Goal: Task Accomplishment & Management: Complete application form

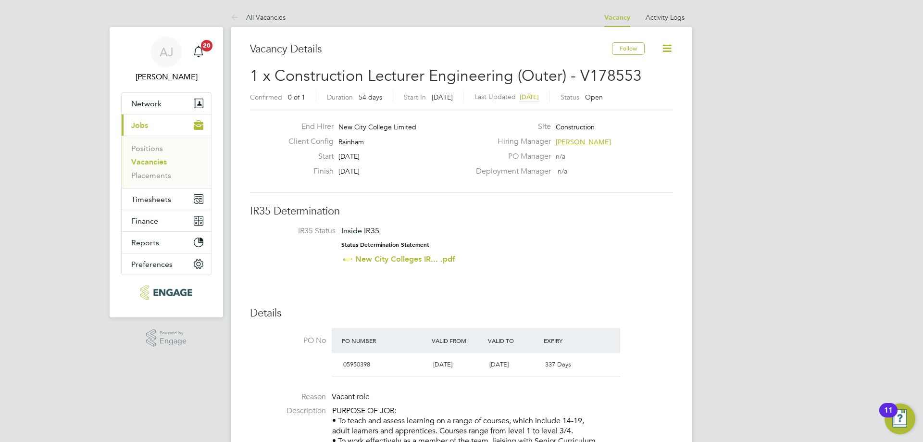
click at [135, 162] on link "Vacancies" at bounding box center [149, 161] width 36 height 9
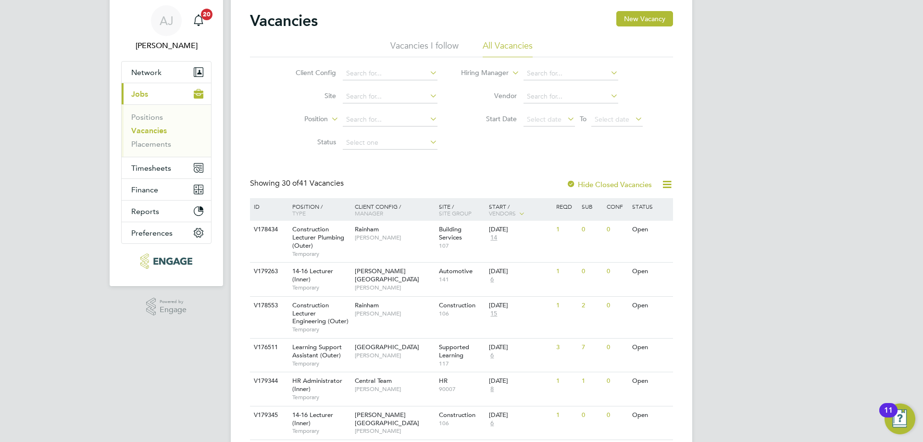
scroll to position [48, 0]
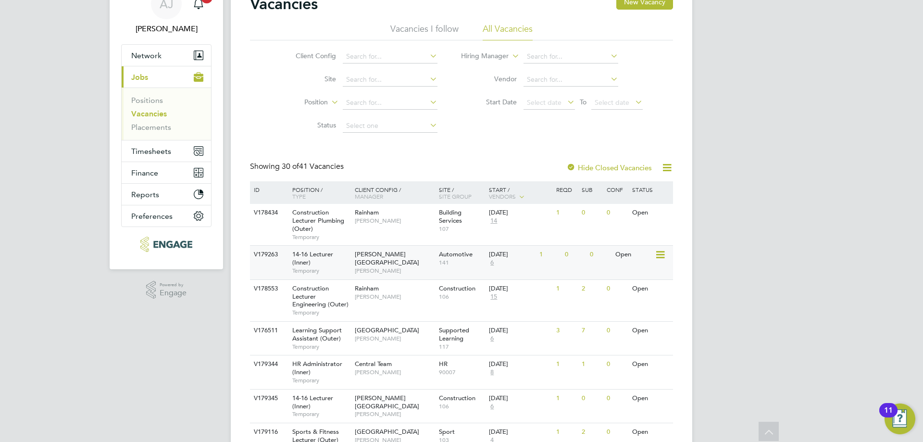
click at [332, 261] on div "14-16 Lecturer (Inner) Temporary" at bounding box center [318, 262] width 67 height 33
click at [144, 115] on link "Vacancies" at bounding box center [149, 113] width 36 height 9
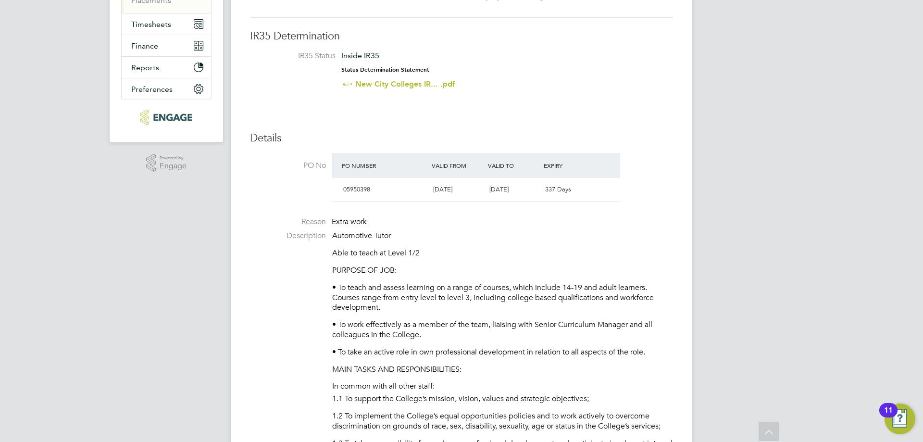
scroll to position [192, 0]
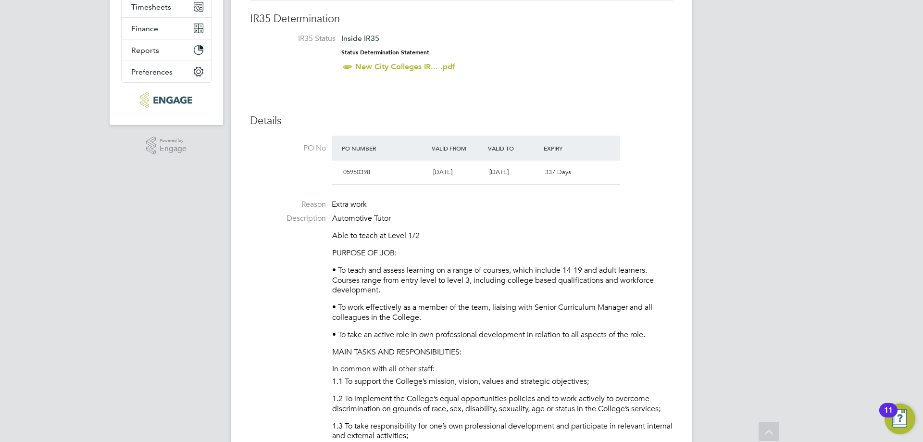
click at [638, 206] on li "Reason Extra work" at bounding box center [461, 206] width 423 height 14
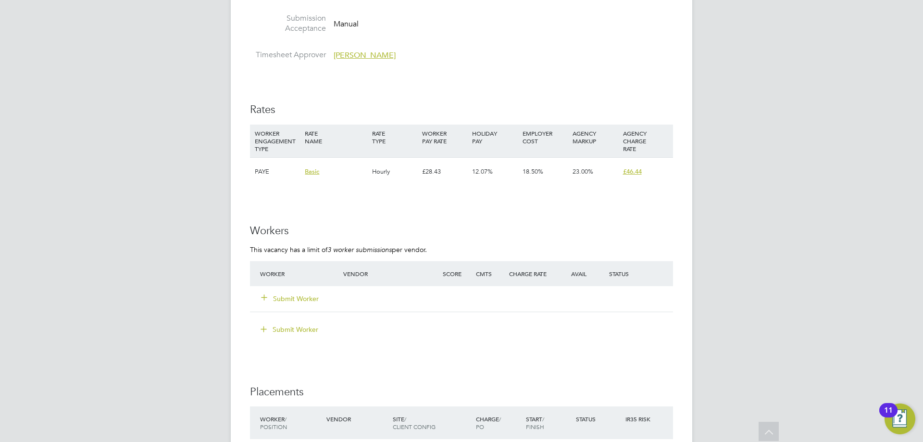
scroll to position [1707, 0]
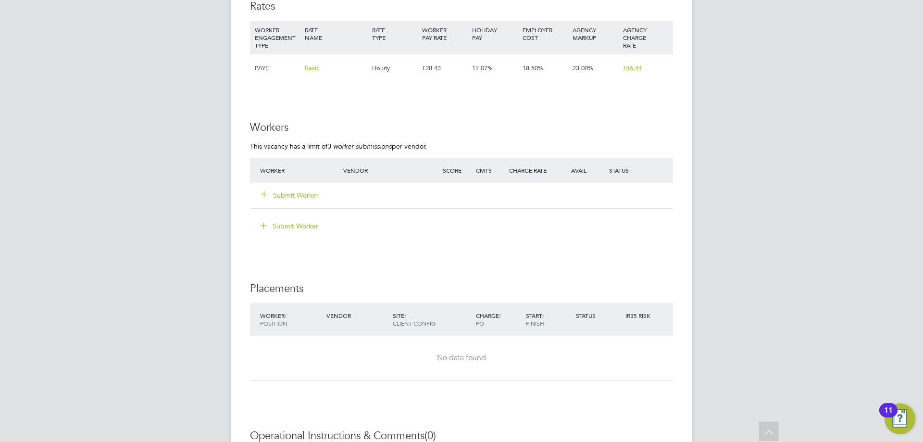
click at [291, 198] on button "Submit Worker" at bounding box center [290, 195] width 58 height 10
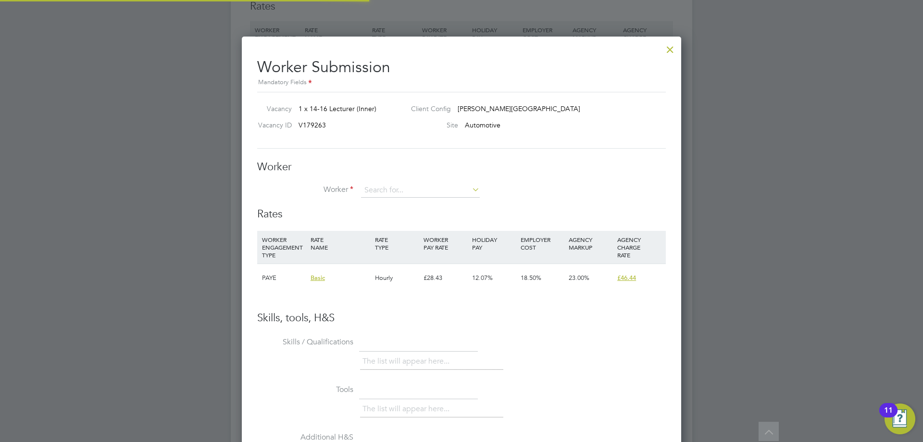
scroll to position [28, 65]
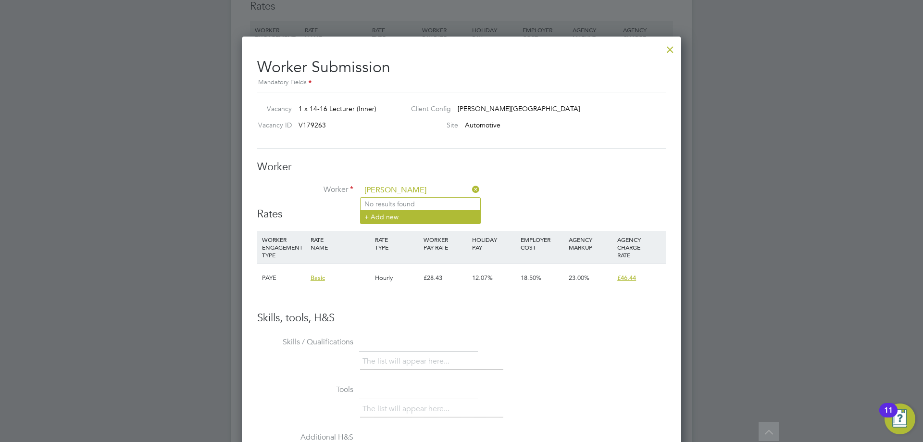
type input "mitchell jackson"
click at [394, 218] on li "+ Add new" at bounding box center [420, 216] width 120 height 13
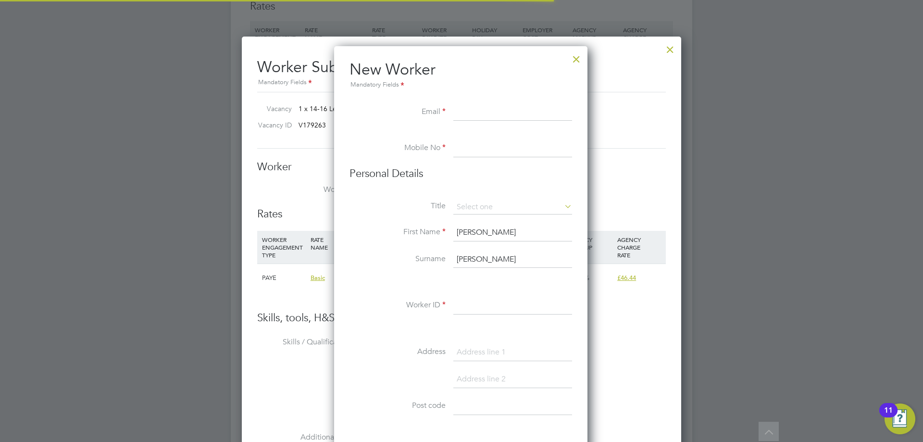
scroll to position [818, 255]
paste input "mitch.jackson@rocketmail.com"
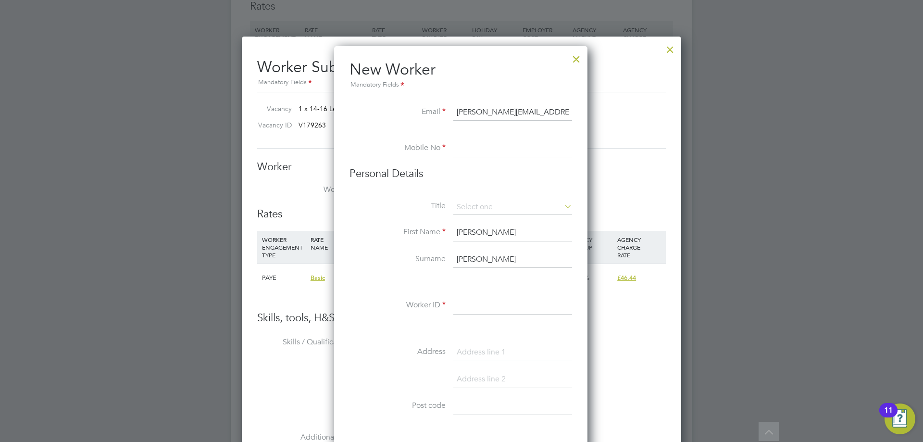
type input "mitch.jackson@rocketmail.com"
click at [495, 155] on input at bounding box center [512, 148] width 119 height 17
paste input "7914 985307"
type input "07914 985307"
click at [446, 171] on h3 "Personal Details" at bounding box center [460, 174] width 223 height 14
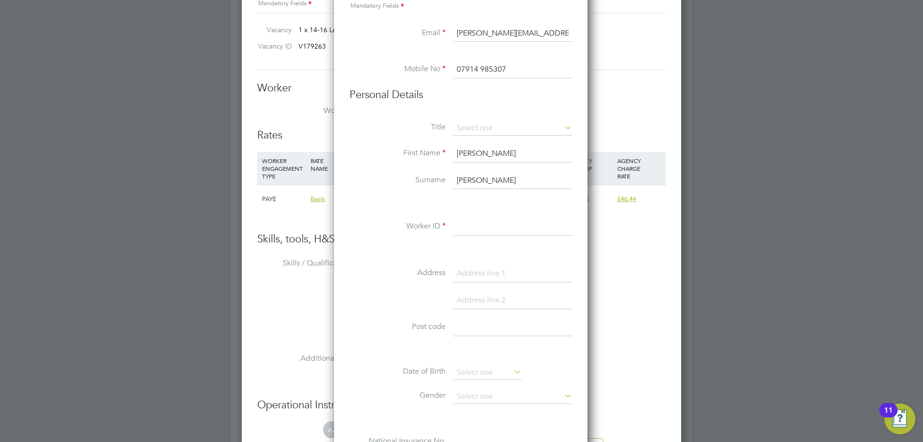
scroll to position [1803, 0]
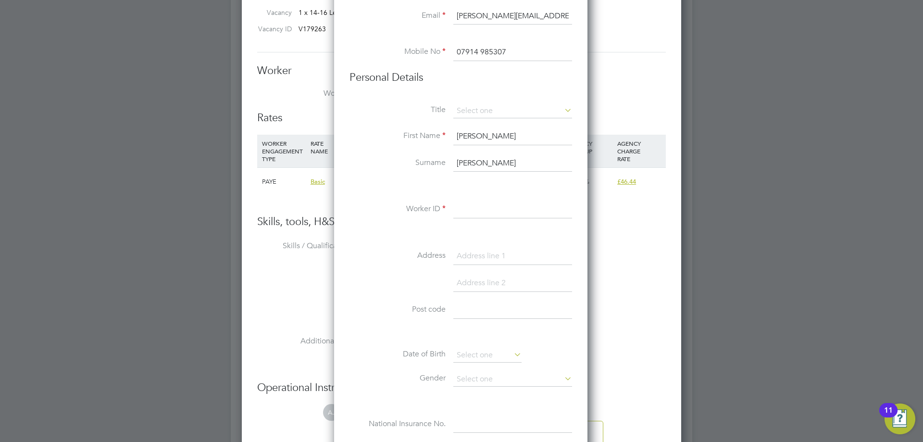
click at [483, 210] on input at bounding box center [512, 209] width 119 height 17
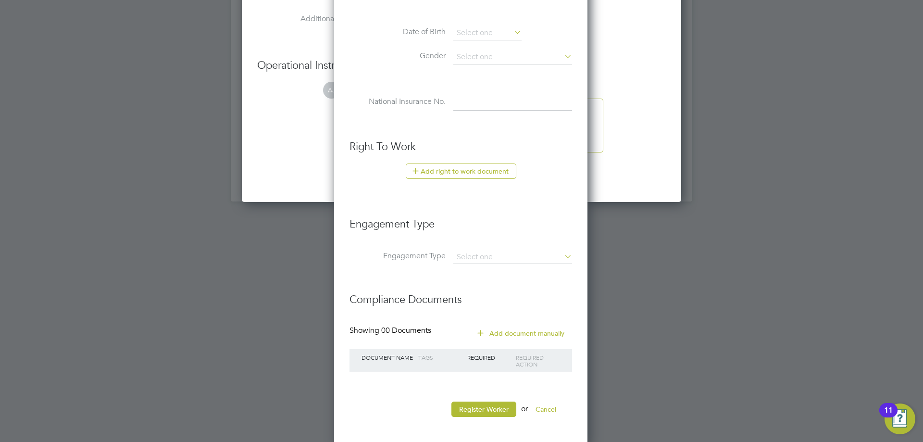
scroll to position [2129, 0]
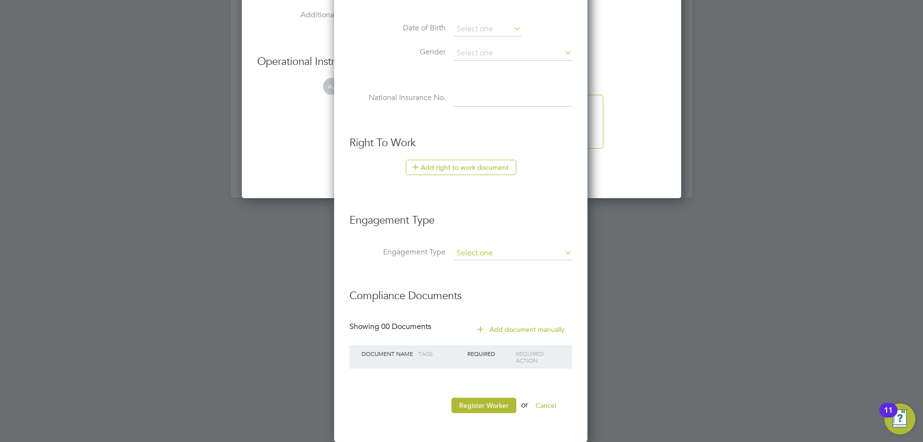
type input "88316"
click at [495, 254] on input at bounding box center [512, 253] width 119 height 13
click at [504, 278] on li "PAYE Direct" at bounding box center [513, 281] width 120 height 14
type input "PAYE Direct"
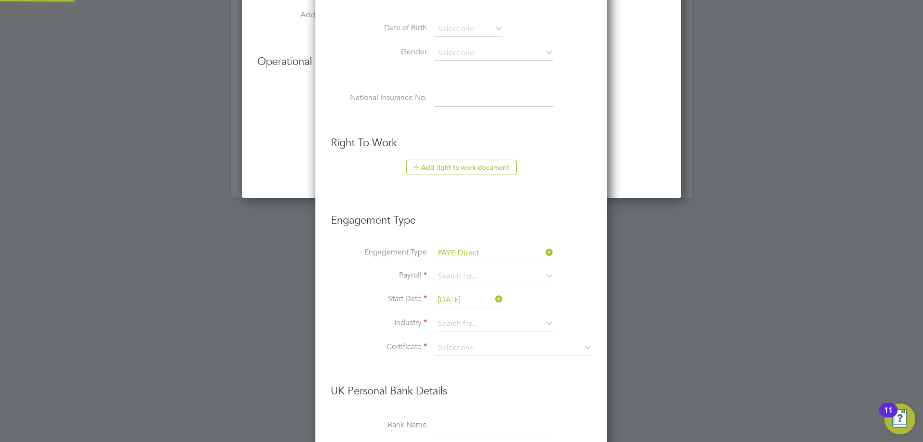
scroll to position [1100, 293]
click at [496, 271] on input at bounding box center [493, 276] width 119 height 13
click at [497, 292] on li "PAYE (Standard)" at bounding box center [494, 290] width 120 height 14
type input "PAYE (Standard)"
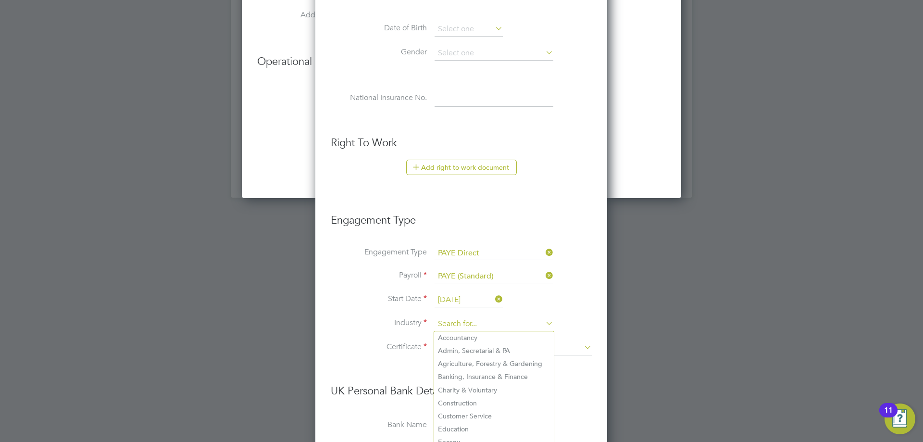
click at [470, 322] on input at bounding box center [493, 324] width 119 height 14
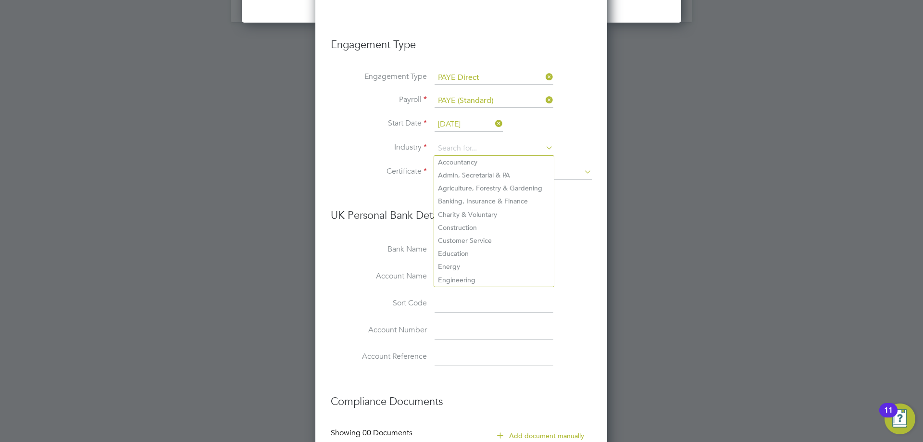
scroll to position [2321, 0]
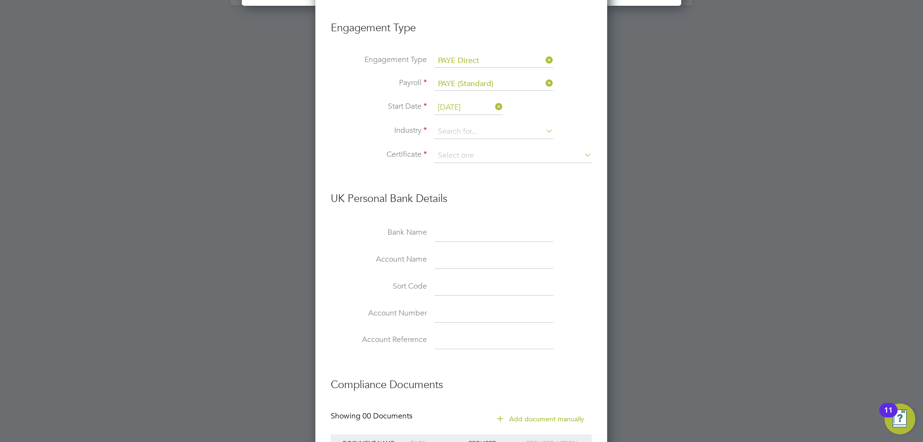
click at [473, 260] on li "Engineering" at bounding box center [494, 263] width 120 height 13
type input "Engineering"
click at [476, 155] on input at bounding box center [512, 156] width 157 height 14
click at [473, 192] on li "Don't know" at bounding box center [513, 194] width 158 height 12
type input "Don't know"
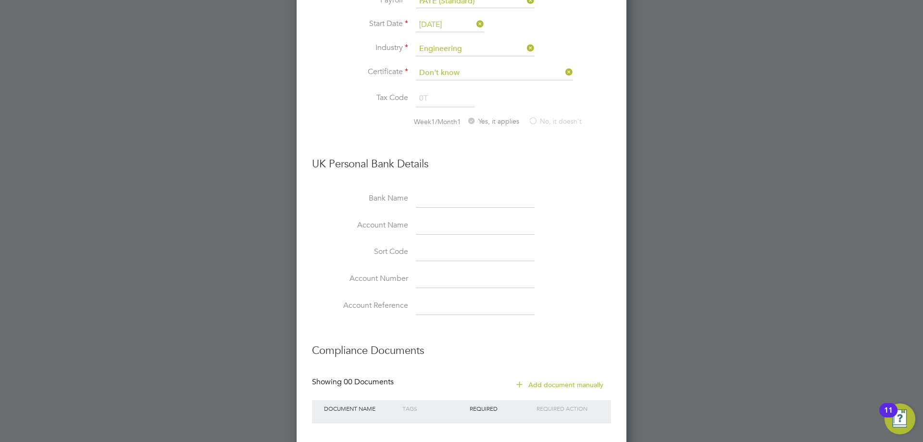
scroll to position [2458, 0]
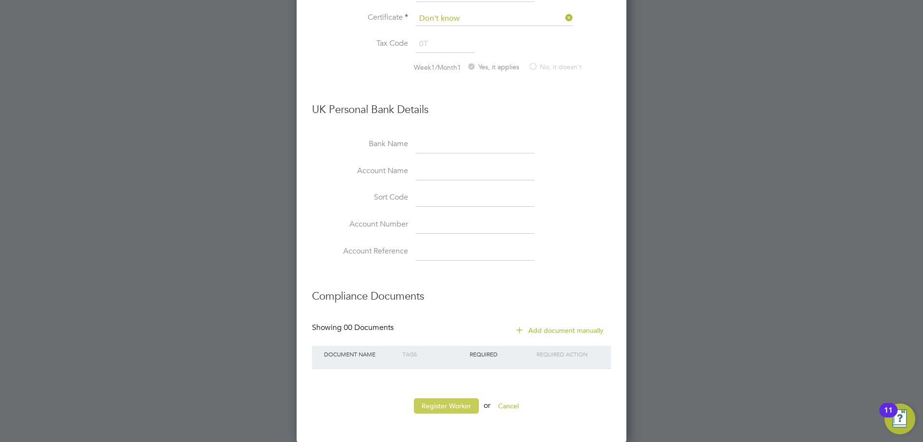
click at [451, 406] on button "Register Worker" at bounding box center [446, 405] width 65 height 15
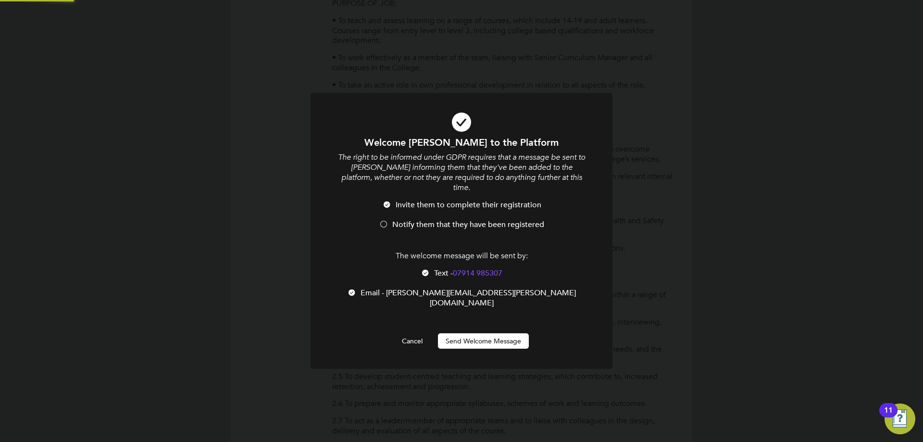
scroll to position [0, 0]
click at [467, 333] on button "Send Welcome Message" at bounding box center [483, 340] width 91 height 15
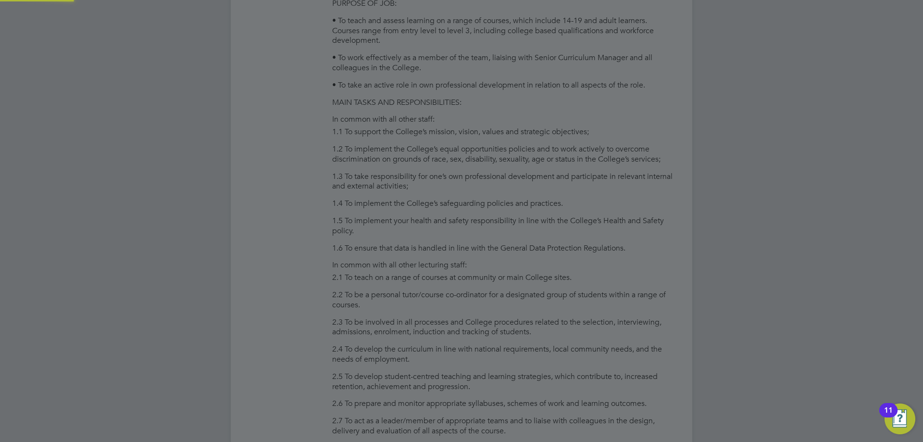
type input "mitchell jackson (88316)"
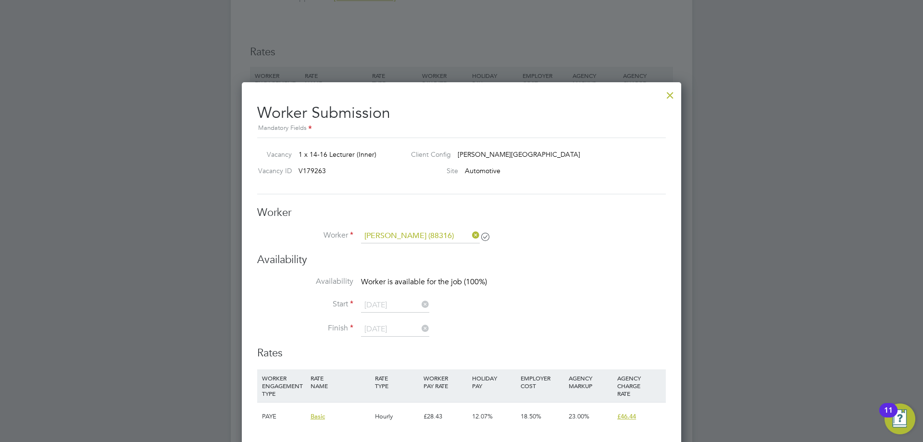
scroll to position [1659, 0]
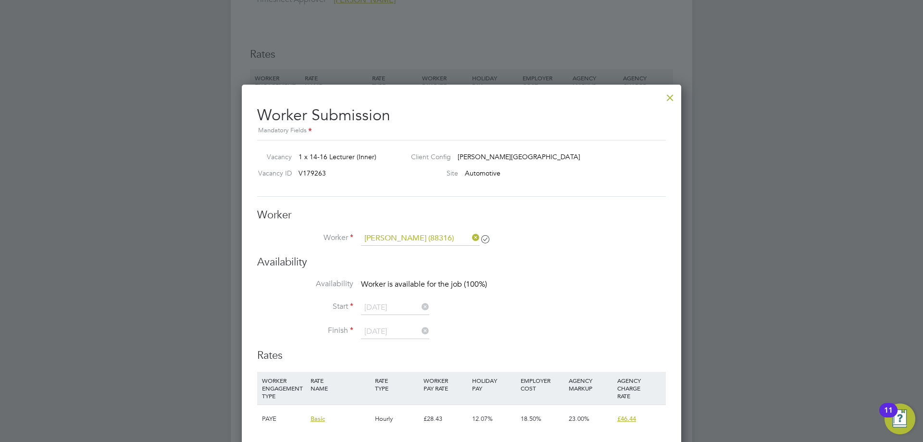
drag, startPoint x: 519, startPoint y: 270, endPoint x: 462, endPoint y: 302, distance: 65.0
click at [519, 271] on div "Availability Availability Worker is available for the job (100%) Start [DATE] F…" at bounding box center [461, 301] width 409 height 93
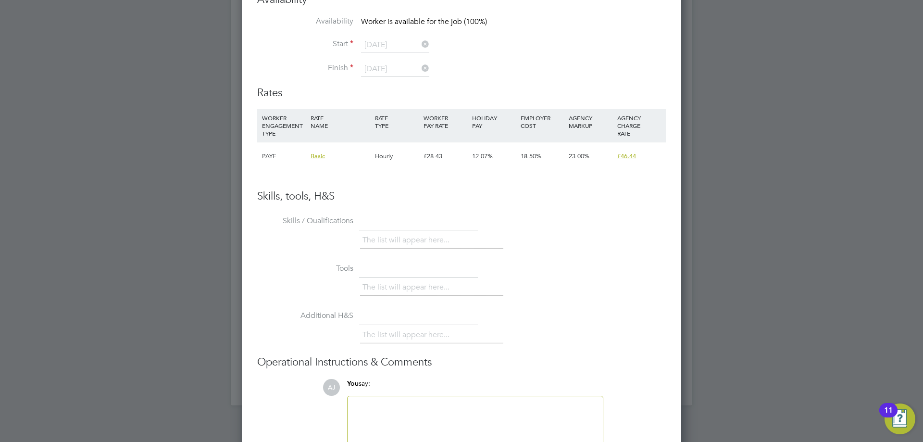
scroll to position [1978, 0]
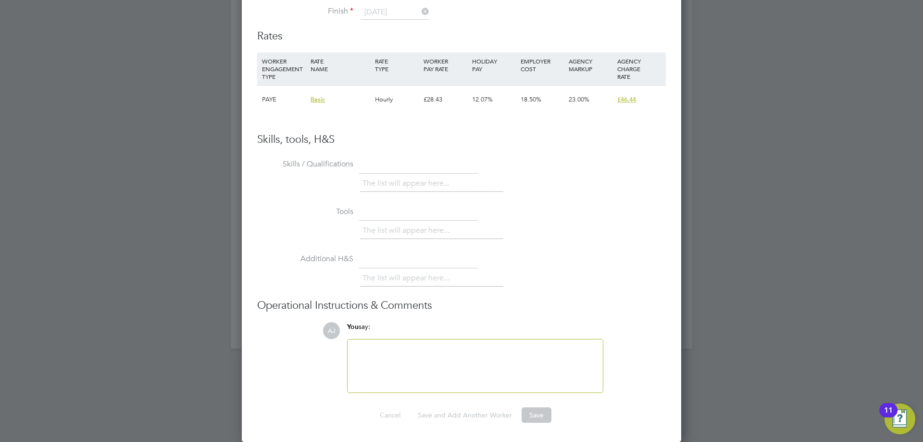
click at [609, 210] on li "Tools The list will appear here..." at bounding box center [461, 228] width 409 height 48
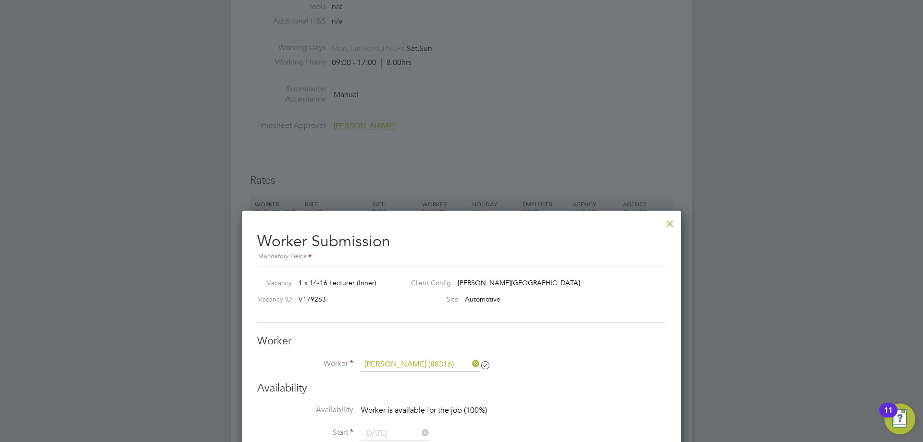
scroll to position [1449, 0]
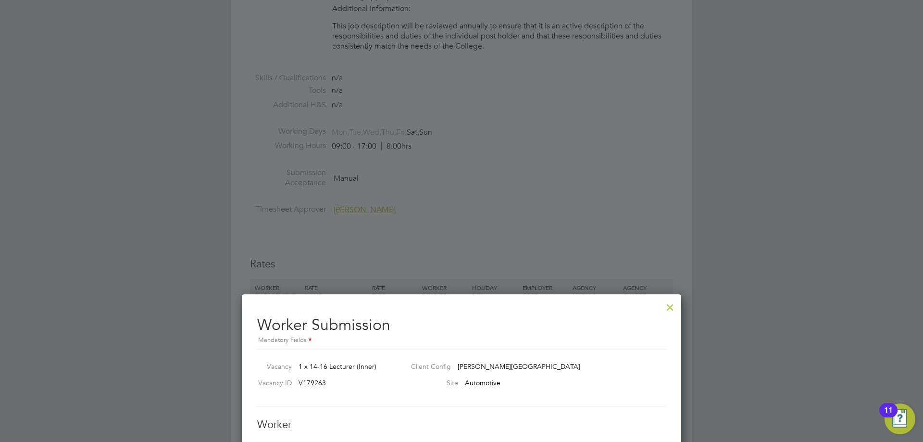
click at [673, 304] on div at bounding box center [669, 304] width 17 height 17
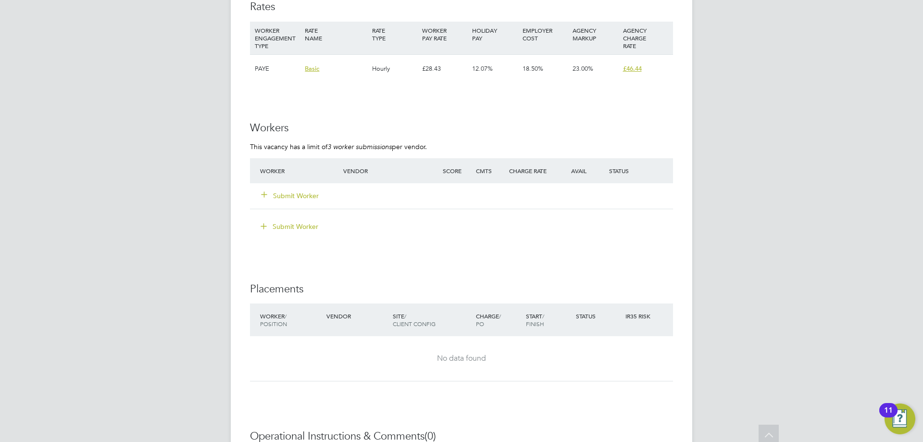
scroll to position [1707, 0]
click at [303, 197] on button "Submit Worker" at bounding box center [290, 195] width 58 height 10
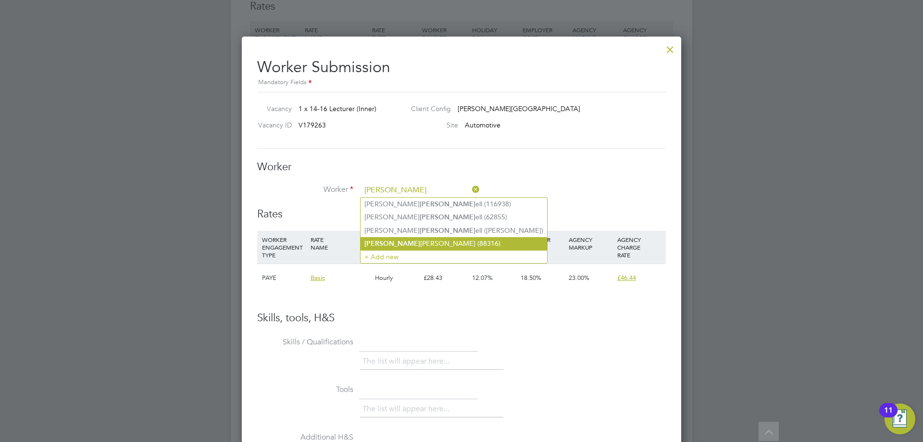
click at [385, 237] on li "Mitch ell Jackson (88316)" at bounding box center [453, 243] width 186 height 13
type input "Mitchell Jackson (88316)"
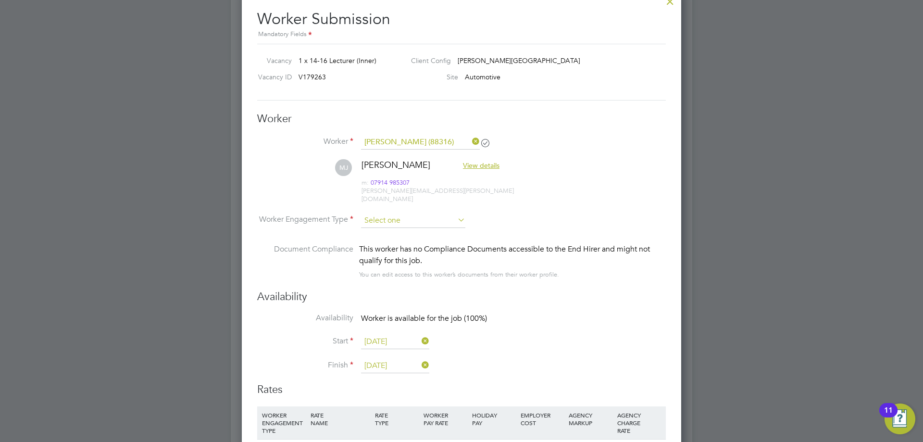
click at [410, 213] on input at bounding box center [413, 220] width 104 height 14
click at [393, 238] on li "PAYE" at bounding box center [412, 238] width 105 height 12
type input "PAYE"
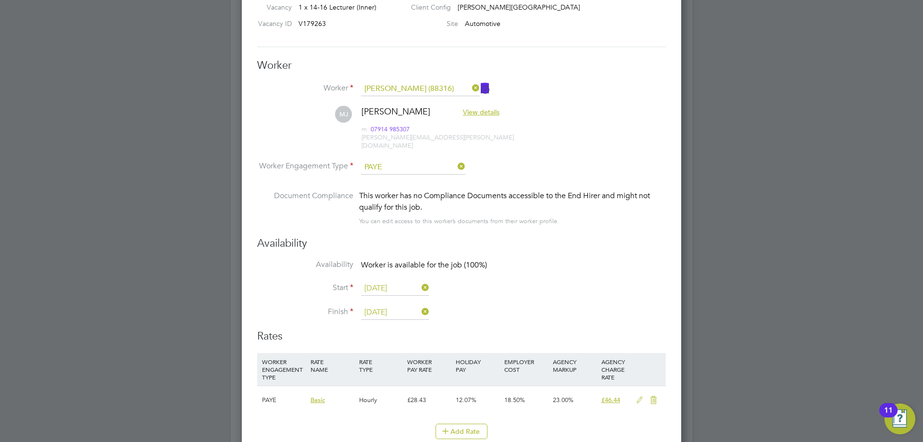
scroll to position [1693, 0]
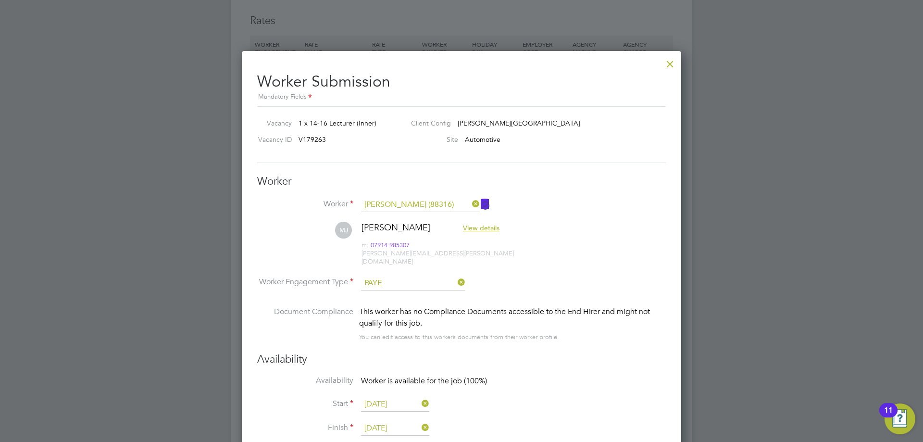
click at [673, 62] on div at bounding box center [669, 61] width 17 height 17
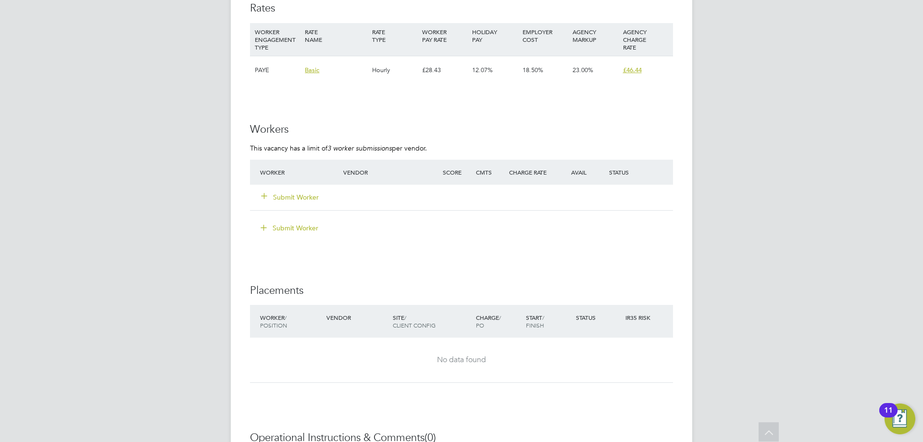
scroll to position [1707, 0]
click at [363, 194] on div "Submit Worker" at bounding box center [461, 195] width 423 height 25
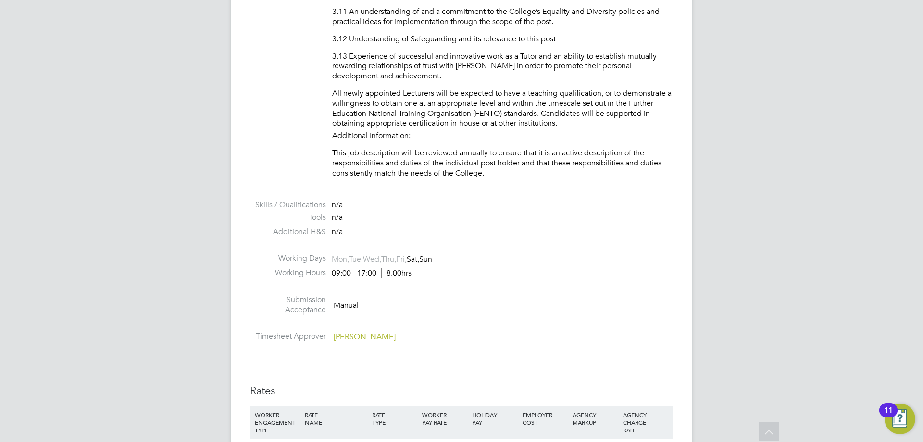
scroll to position [1659, 0]
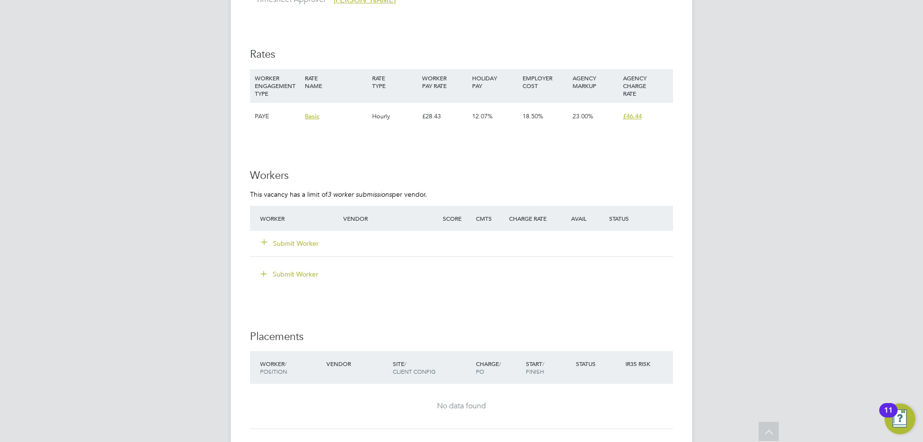
click at [297, 242] on button "Submit Worker" at bounding box center [290, 243] width 58 height 10
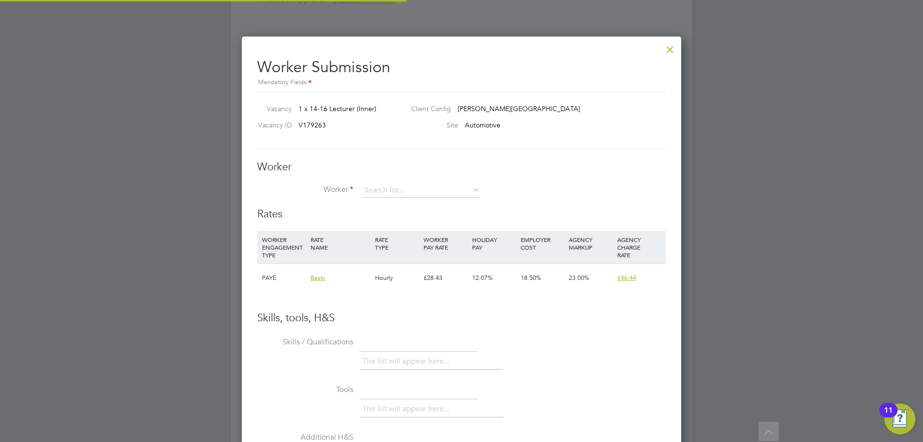
scroll to position [28, 65]
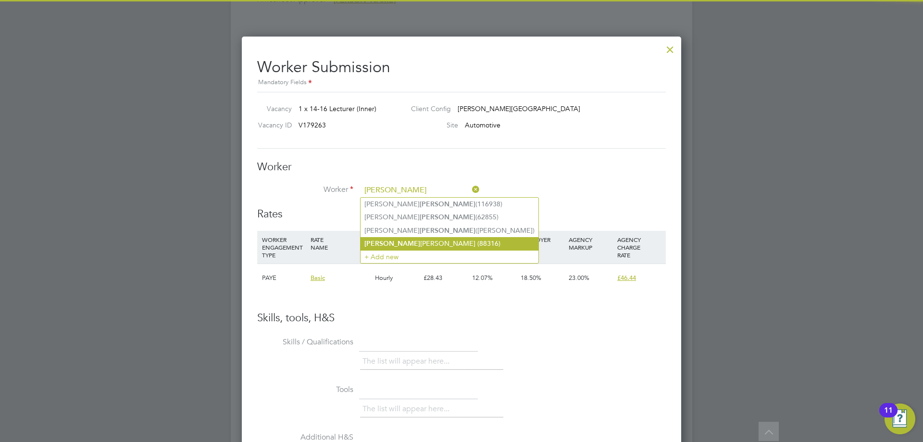
click at [414, 247] on li "Mitchell Jackson (88316)" at bounding box center [449, 243] width 178 height 13
type input "Mitchell Jackson (88316)"
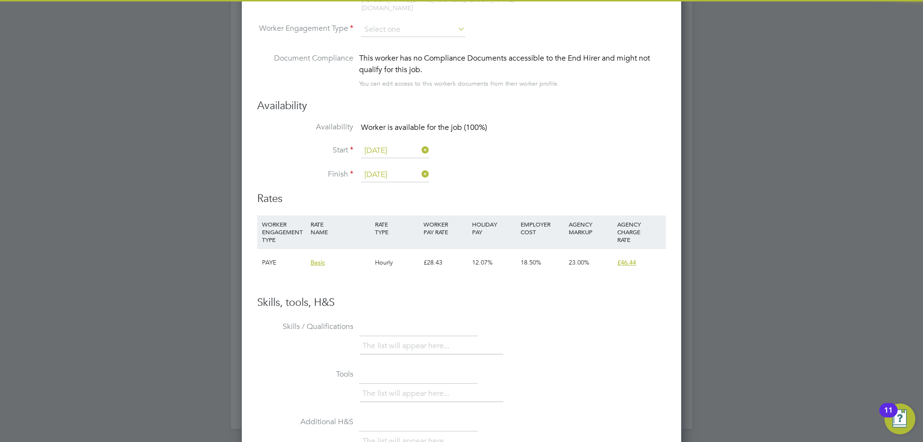
scroll to position [1851, 0]
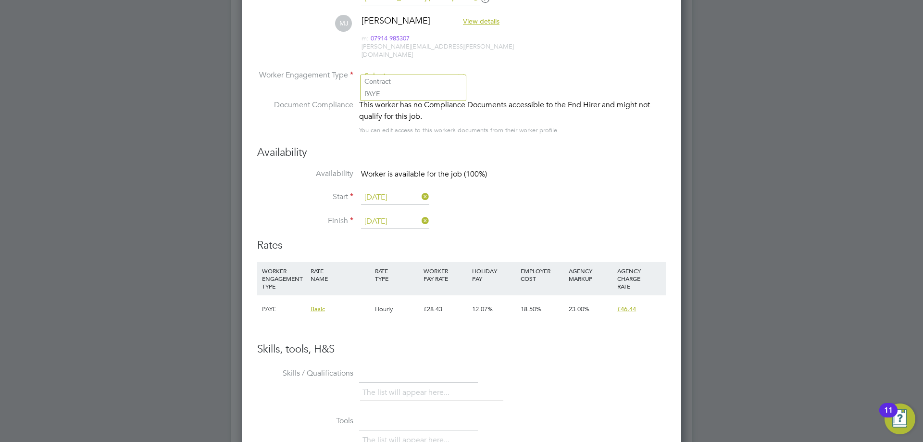
click at [409, 69] on input at bounding box center [413, 76] width 104 height 14
click at [397, 92] on li "PAYE" at bounding box center [412, 93] width 105 height 12
type input "PAYE"
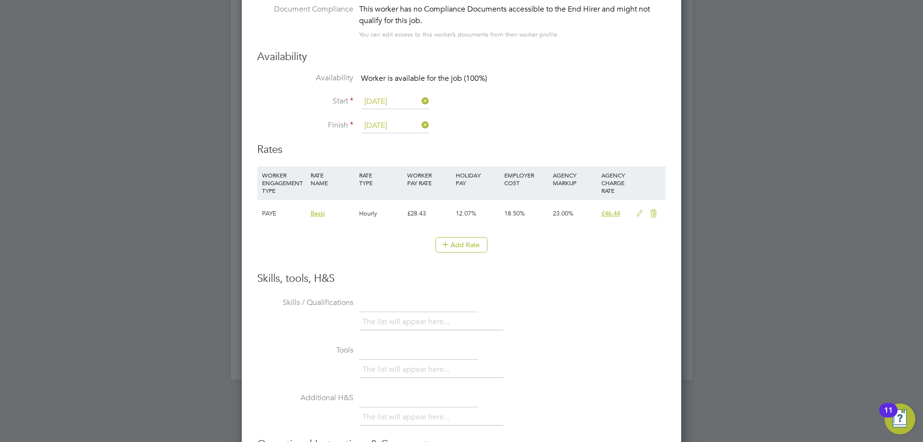
scroll to position [1947, 0]
click at [640, 209] on icon at bounding box center [639, 213] width 12 height 8
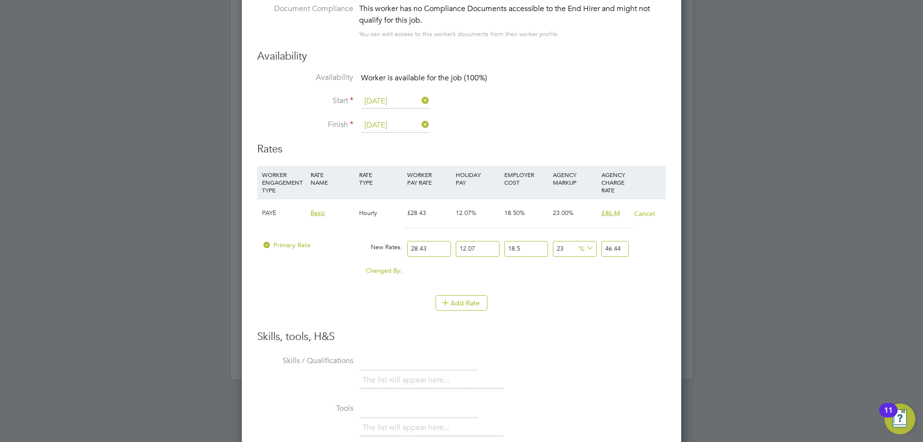
scroll to position [882, 440]
drag, startPoint x: 425, startPoint y: 240, endPoint x: 393, endPoint y: 240, distance: 32.7
click at [393, 240] on div "Primary Rate New Rates: 28.43 12.07 n/a 18.5 n/a 23 0 % 46.44" at bounding box center [461, 248] width 409 height 25
type input "40"
type input "65.3390514"
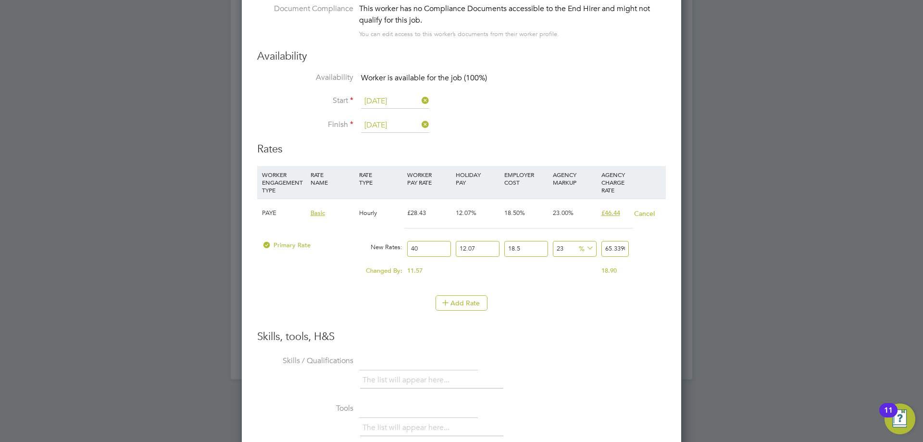
type input "40"
drag, startPoint x: 668, startPoint y: 364, endPoint x: 648, endPoint y: 347, distance: 26.2
click at [668, 363] on div "Worker Submission Mandatory Fields Vacancy 1 x 14-16 Lecturer (Inner) Client Co…" at bounding box center [461, 193] width 439 height 890
click at [628, 372] on div "The list will appear here..." at bounding box center [513, 381] width 306 height 19
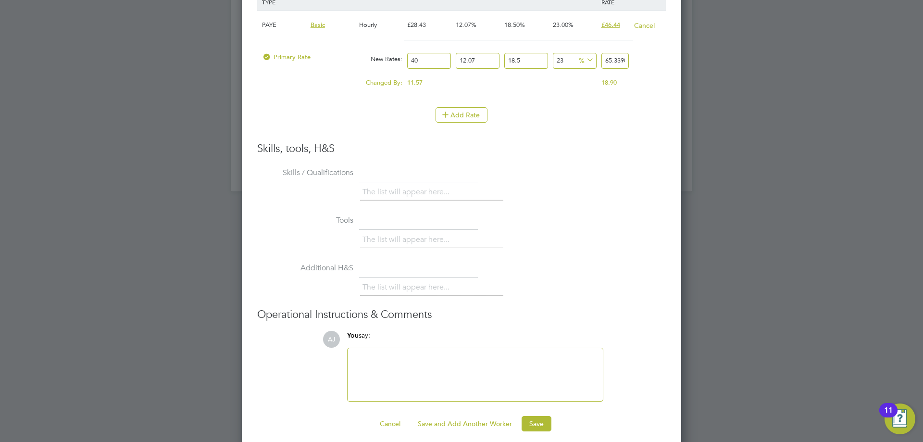
scroll to position [2136, 0]
click at [445, 368] on div at bounding box center [475, 373] width 244 height 41
click at [536, 415] on button "Save" at bounding box center [536, 422] width 30 height 15
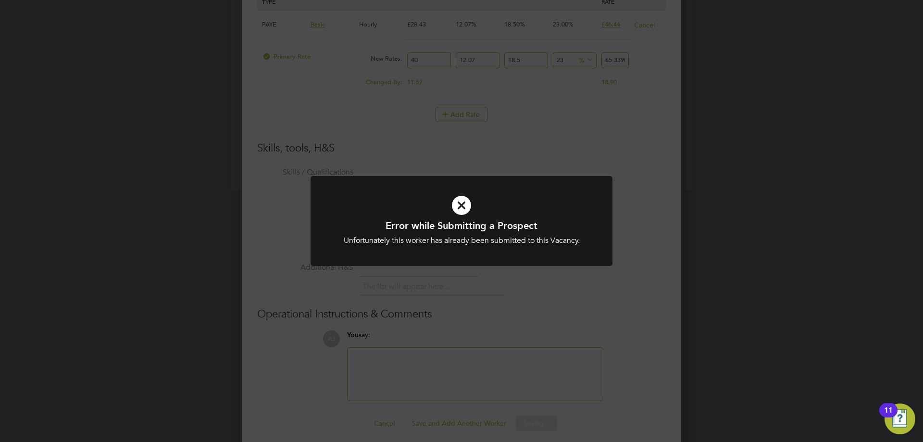
click at [463, 202] on icon at bounding box center [461, 204] width 250 height 37
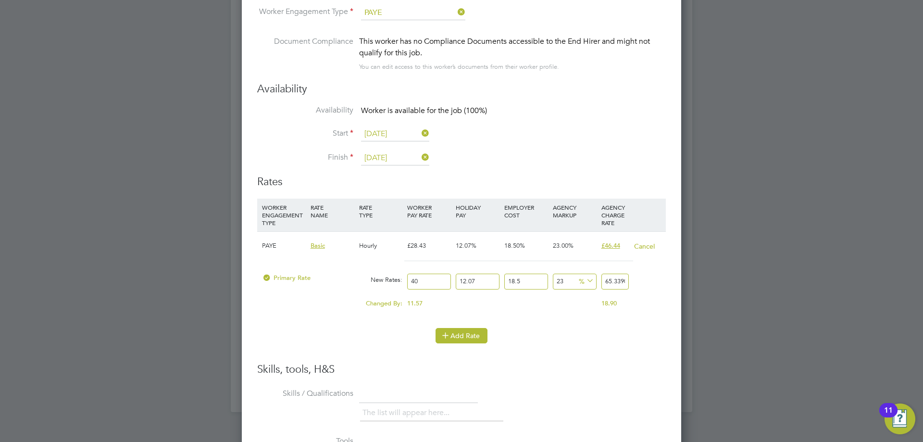
scroll to position [1992, 0]
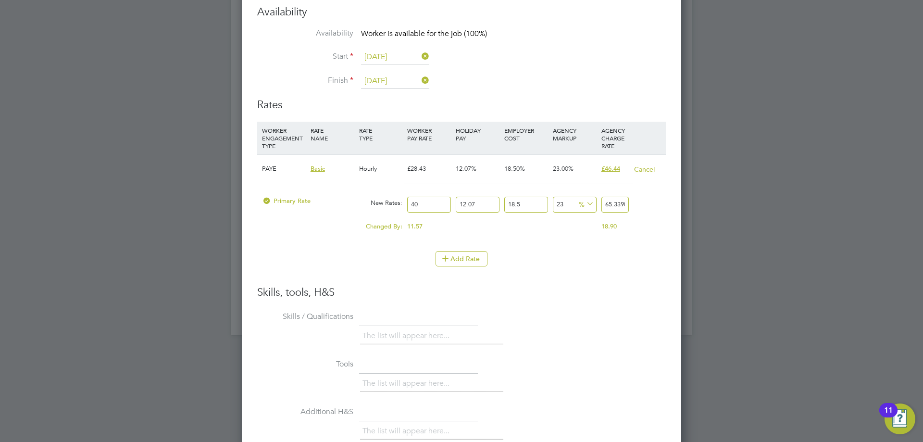
click at [611, 310] on li "Skills / Qualifications The list will appear here..." at bounding box center [461, 333] width 409 height 48
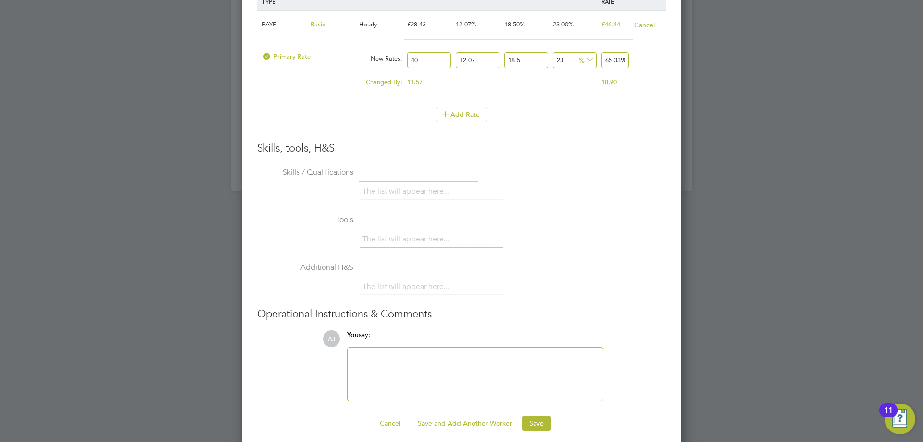
click at [466, 365] on div at bounding box center [475, 373] width 244 height 41
click at [465, 366] on div at bounding box center [475, 373] width 244 height 41
click at [531, 415] on button "Save" at bounding box center [536, 422] width 30 height 15
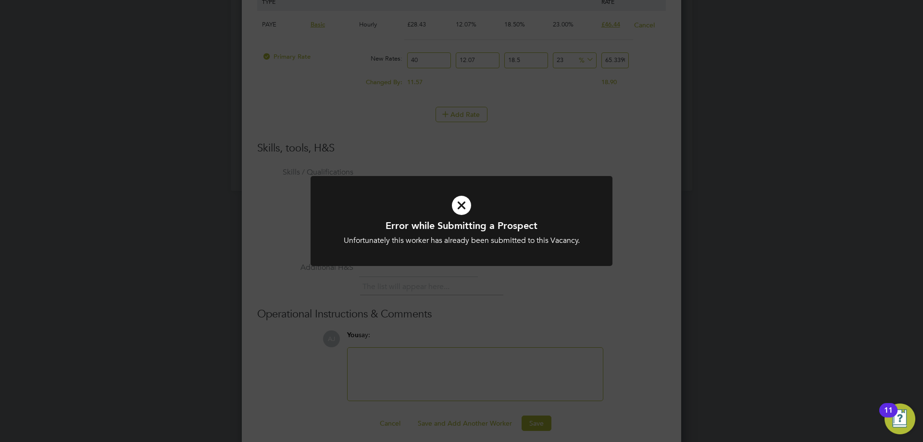
click at [468, 205] on icon at bounding box center [461, 204] width 250 height 37
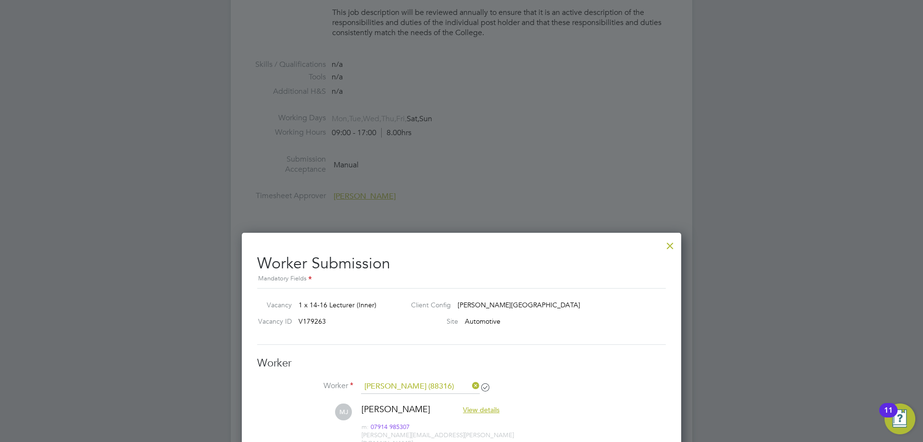
drag, startPoint x: 671, startPoint y: 240, endPoint x: 421, endPoint y: 86, distance: 293.0
click at [670, 240] on div at bounding box center [669, 243] width 17 height 17
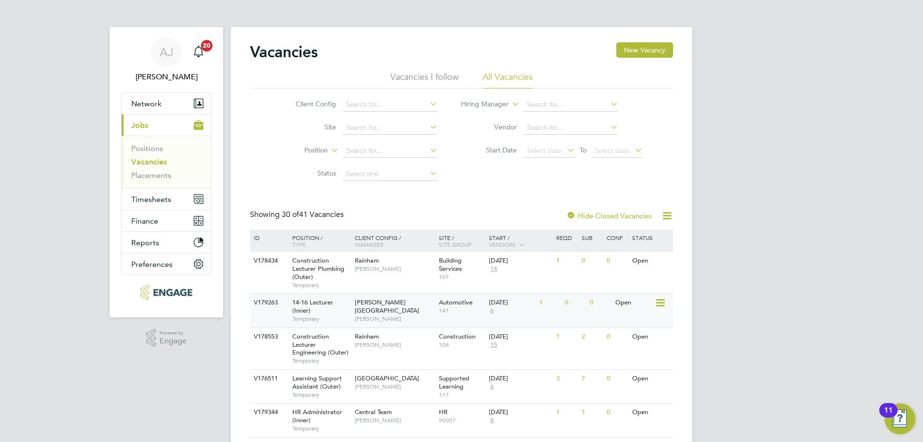
click at [367, 300] on span "[PERSON_NAME][GEOGRAPHIC_DATA]" at bounding box center [387, 306] width 64 height 16
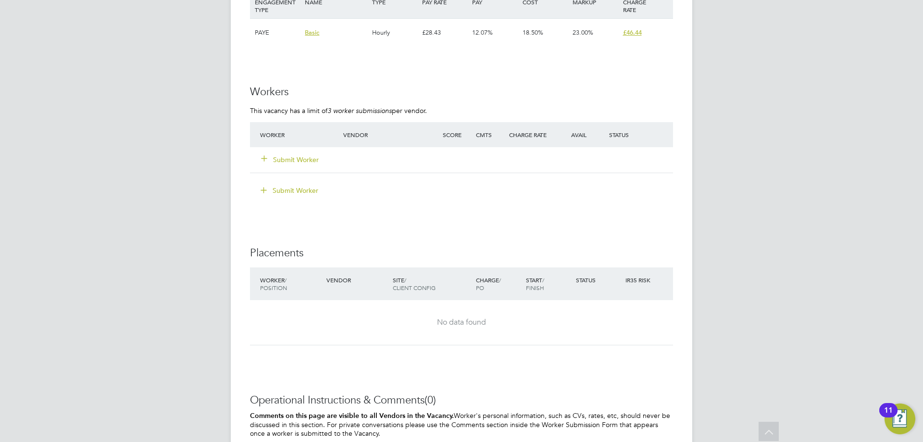
scroll to position [1778, 0]
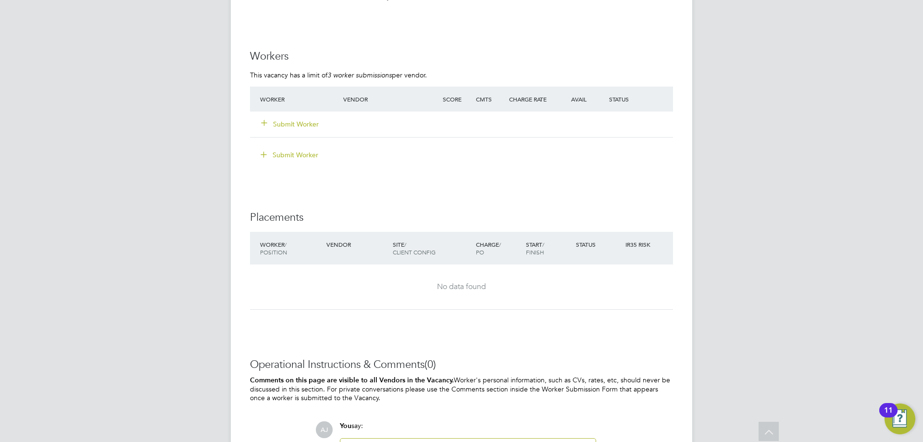
click at [304, 124] on button "Submit Worker" at bounding box center [290, 124] width 58 height 10
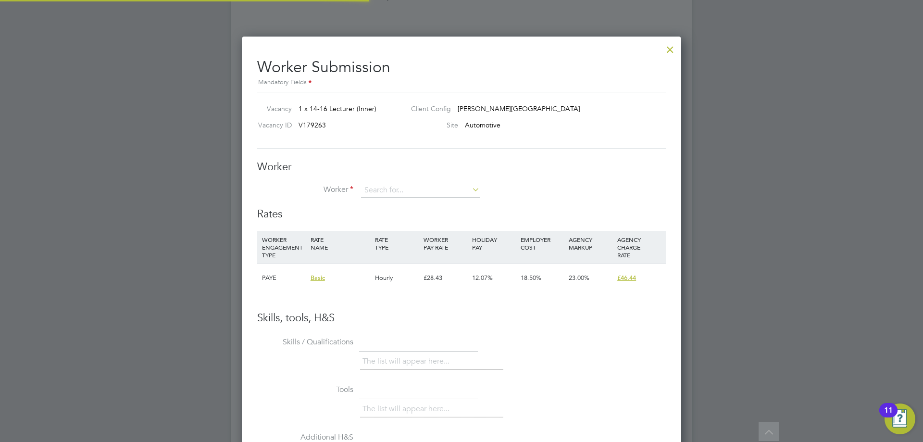
scroll to position [583, 440]
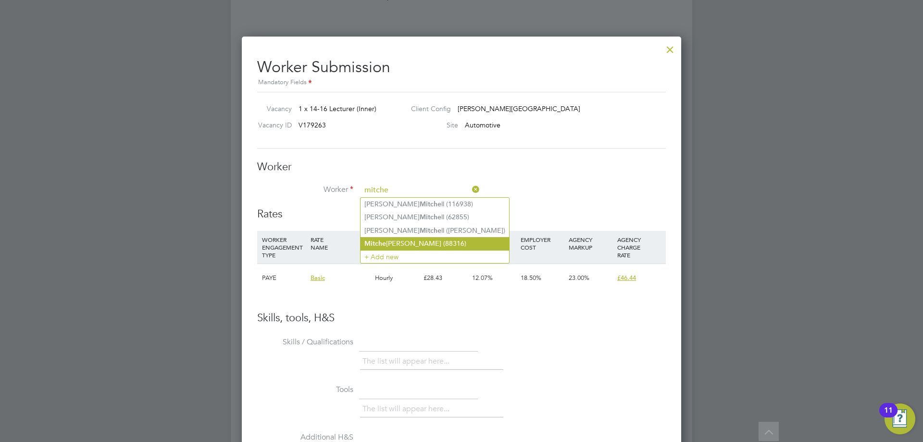
click at [407, 238] on li "Mitche ll Jackson (88316)" at bounding box center [434, 243] width 149 height 13
type input "Mitchell Jackson (88316)"
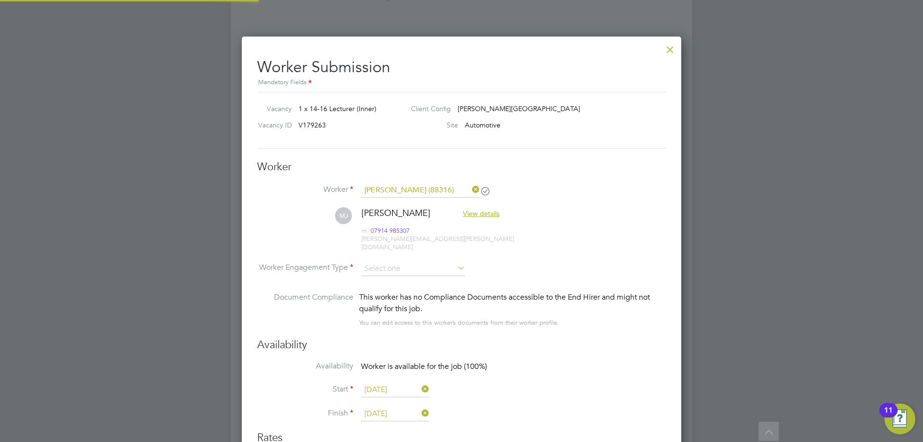
scroll to position [799, 440]
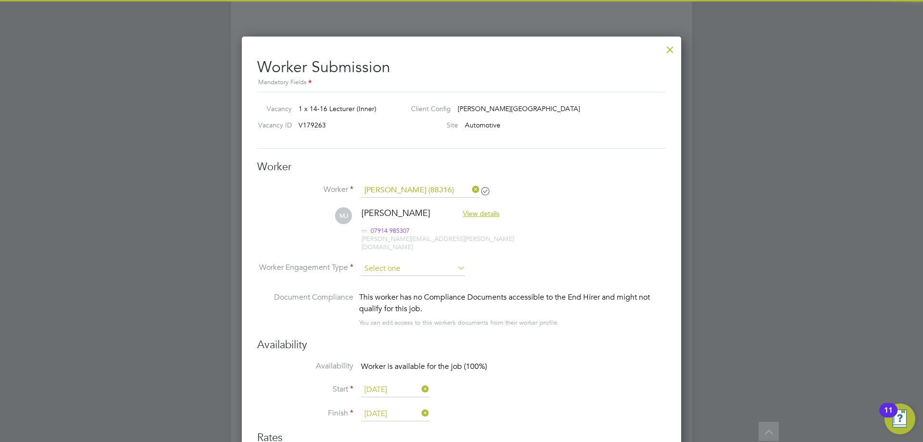
click at [439, 261] on input at bounding box center [413, 268] width 104 height 14
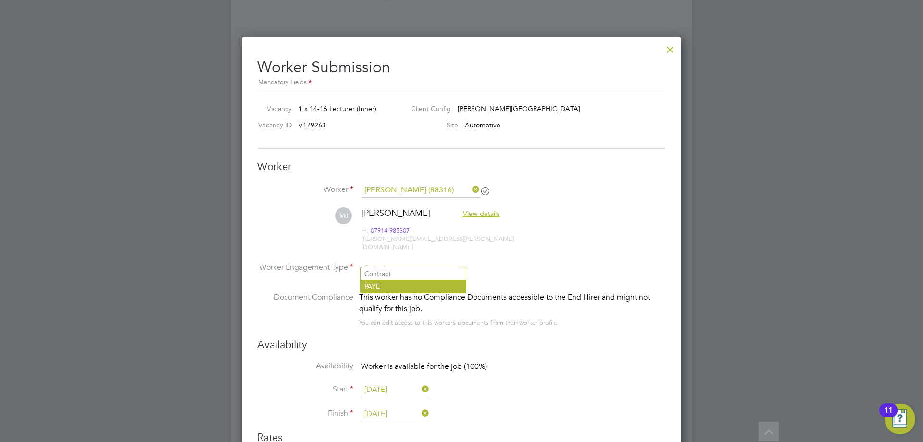
click at [393, 285] on li "PAYE" at bounding box center [412, 286] width 105 height 12
type input "PAYE"
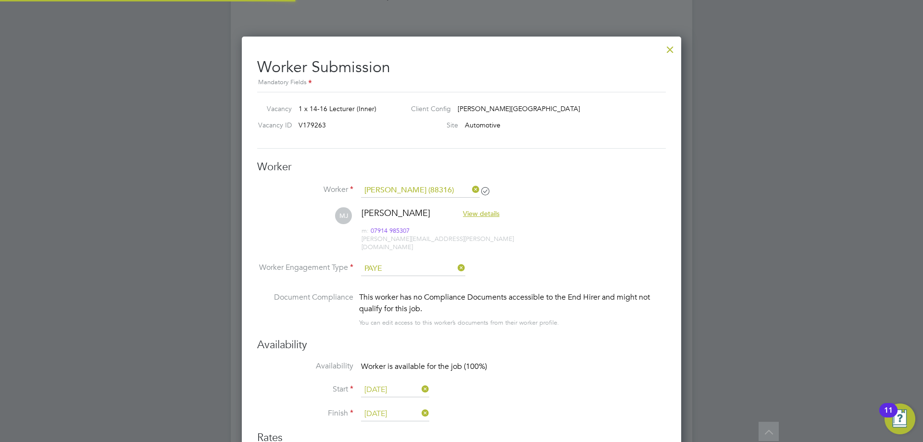
scroll to position [824, 440]
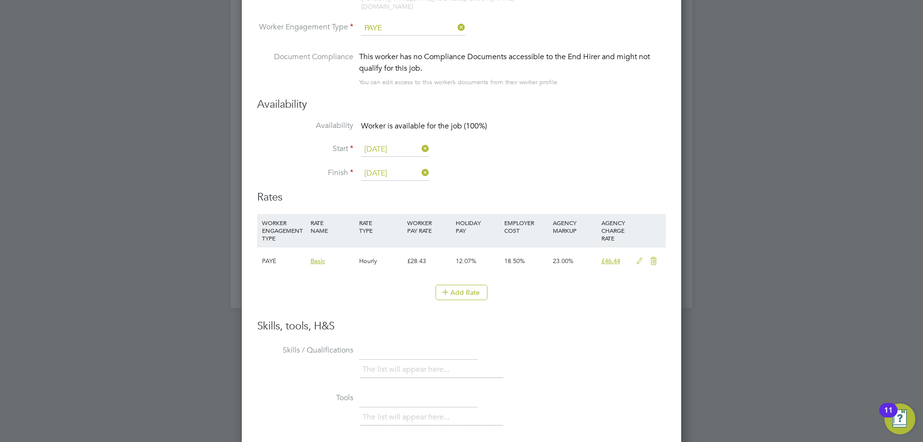
click at [639, 257] on icon at bounding box center [639, 261] width 12 height 8
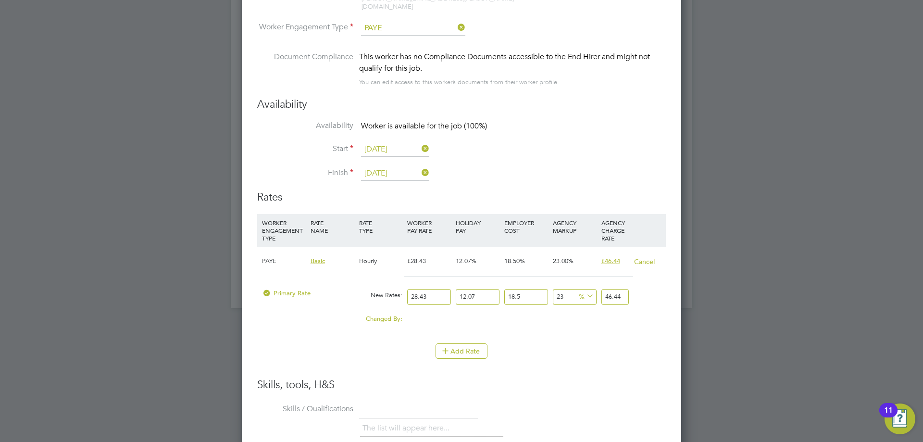
drag, startPoint x: 440, startPoint y: 285, endPoint x: 374, endPoint y: 283, distance: 65.9
click at [374, 284] on div "Primary Rate New Rates: 28.43 12.07 n/a 18.5 n/a 23 0 % 46.44" at bounding box center [461, 296] width 409 height 25
type input "4"
type input "6.53390514"
type input "40"
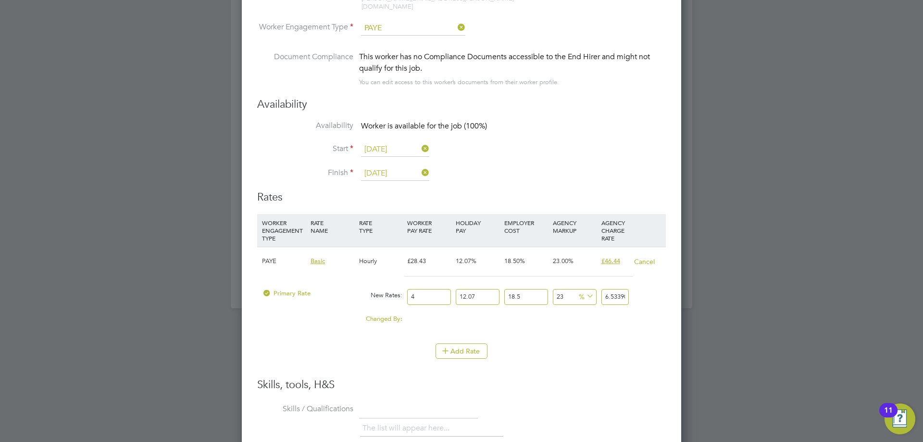
type input "65.3390514"
type input "40"
click at [577, 353] on li "Add Rate" at bounding box center [461, 355] width 409 height 25
click at [755, 323] on div at bounding box center [461, 221] width 923 height 442
drag, startPoint x: 604, startPoint y: 288, endPoint x: 634, endPoint y: 286, distance: 30.3
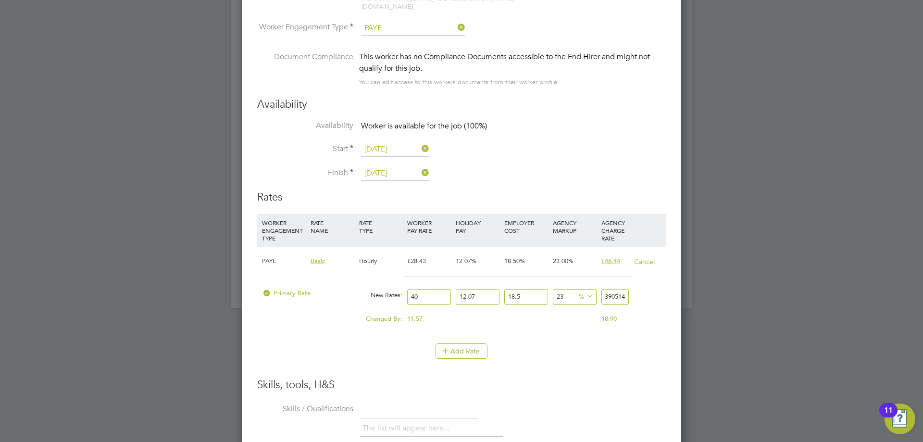
click at [634, 286] on div "Primary Rate New Rates: 40 12.07 n/a 18.5 n/a 23 12.2178714 % 65.3390514" at bounding box center [461, 296] width 409 height 25
type input "-88.70507018104642"
type input "6"
type input "20.479251402171414"
type input "64"
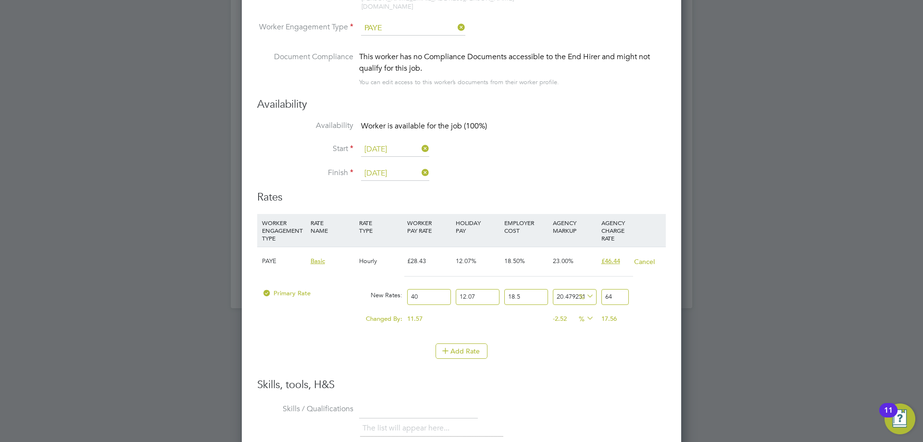
type input "-88.70507018104642"
type input "6"
type input "18.596763099012485"
type input "63"
type input "18.97326075964427"
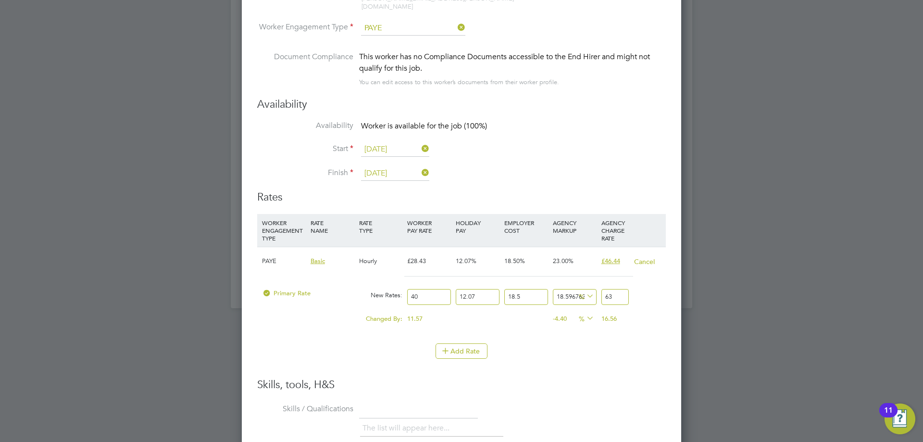
type input "63.2"
type input "19.02973540873904"
type input "63.23"
type input "18.97326075964427"
type input "63.2"
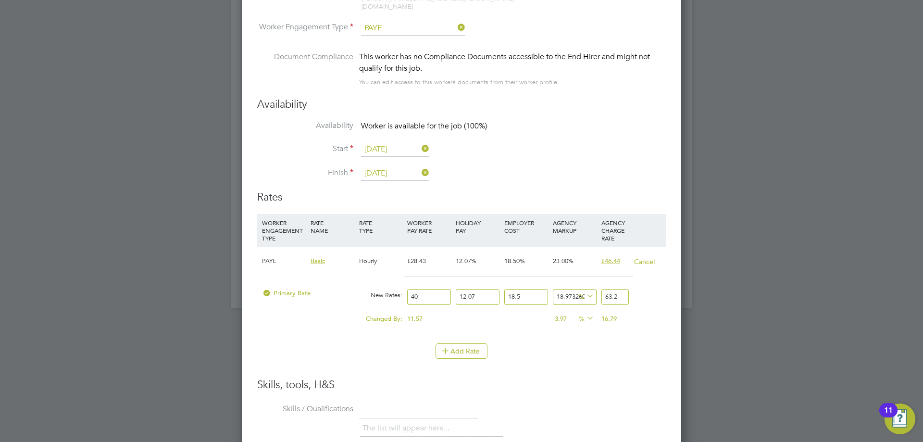
type input "18.596763099012485"
type input "63"
type input "-88.70507018104642"
type input "6"
type input "20.479251402171414"
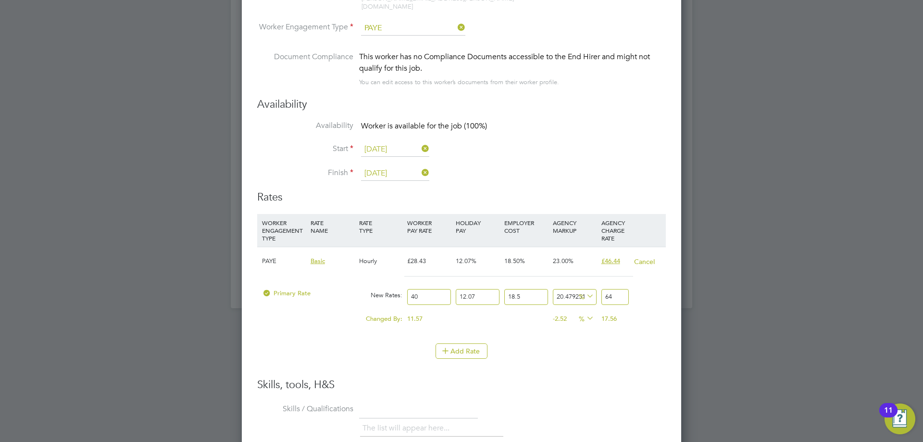
type input "64.2"
type input "20.912223711897965"
type input "64.23"
type input "20.8557490628032"
type input "64.2"
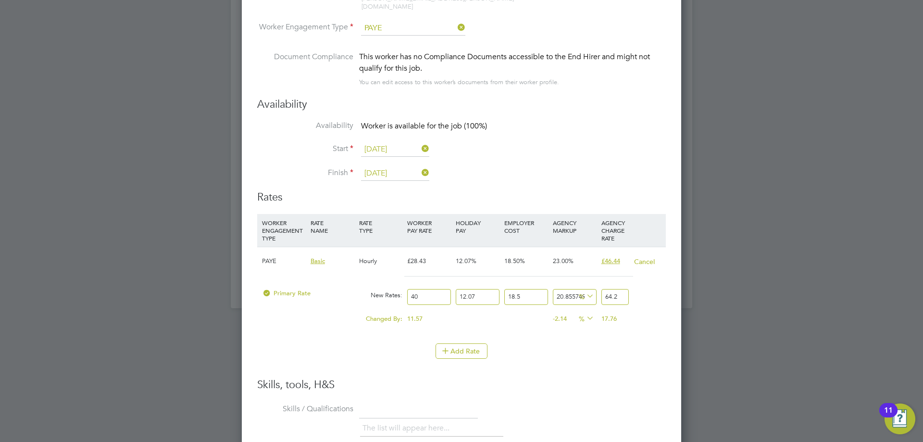
type input "20.479251402171414"
type input "64"
type input "-88.70507018104642"
type input "6"
type input "22.36173970533034"
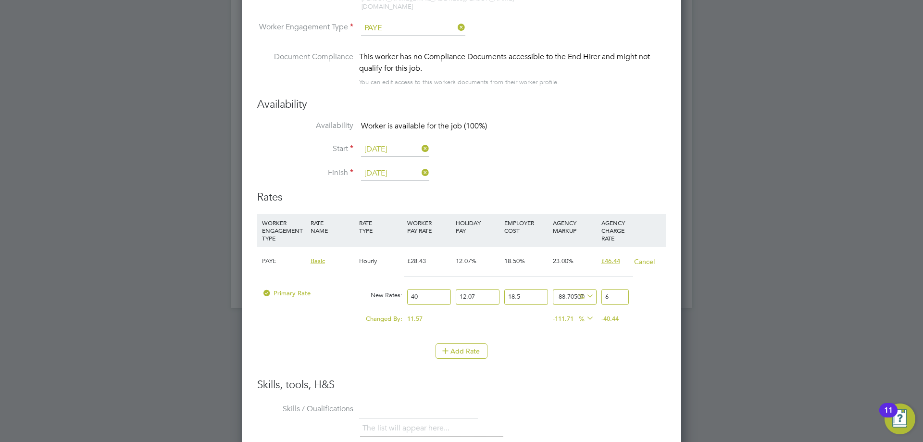
type input "65"
type input "22.738237365962128"
type input "65.2"
type input "22.794712015056895"
type input "65.23"
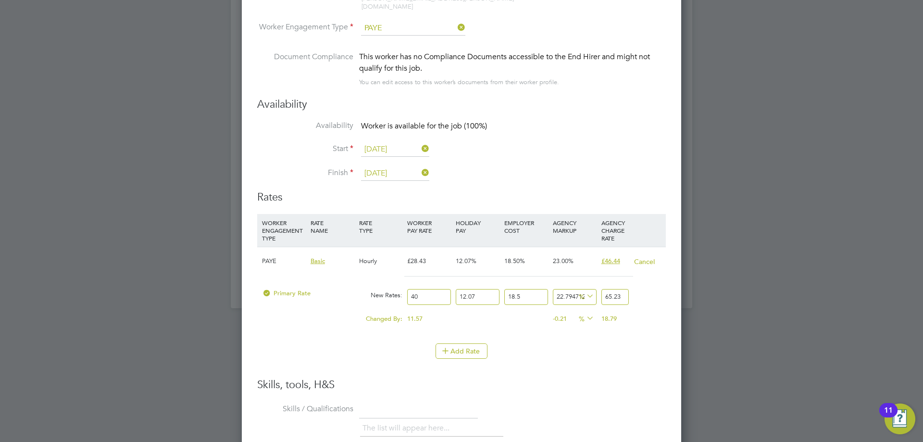
click at [629, 343] on div "Add Rate" at bounding box center [461, 350] width 409 height 15
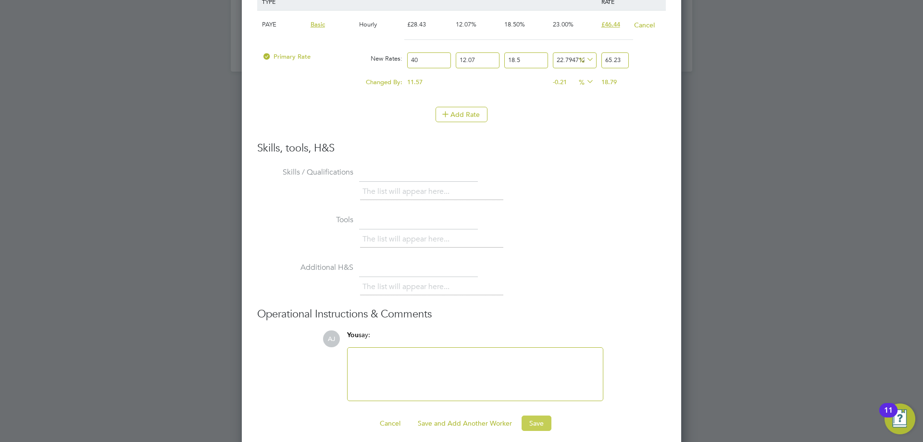
click at [539, 415] on button "Save" at bounding box center [536, 422] width 30 height 15
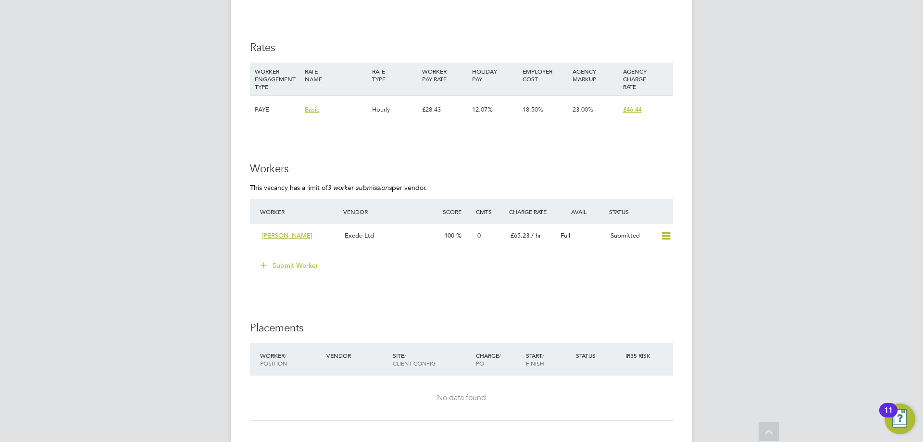
scroll to position [1778, 0]
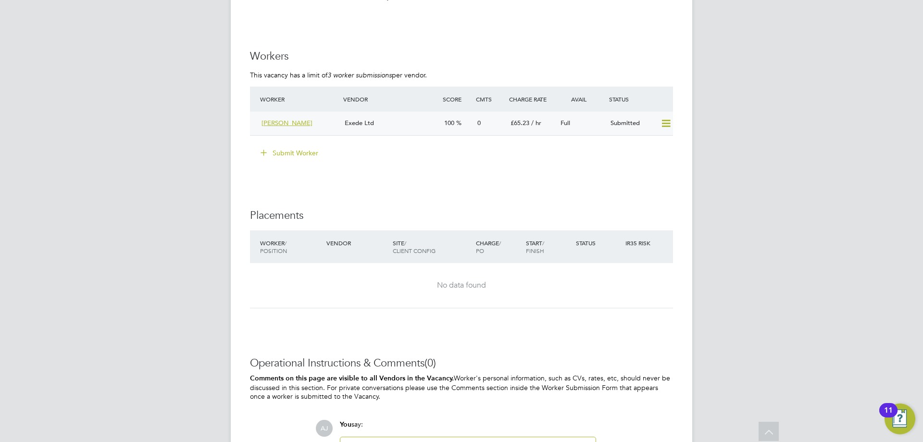
click at [395, 120] on div "Exede Ltd" at bounding box center [390, 123] width 99 height 16
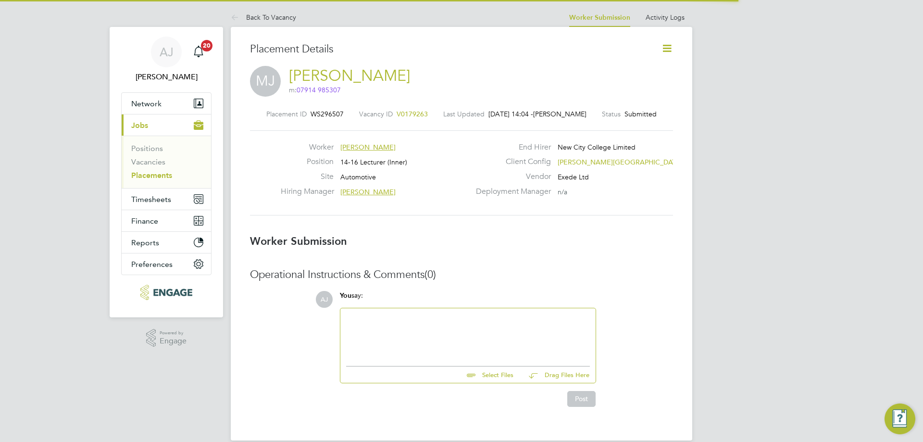
scroll to position [5, 5]
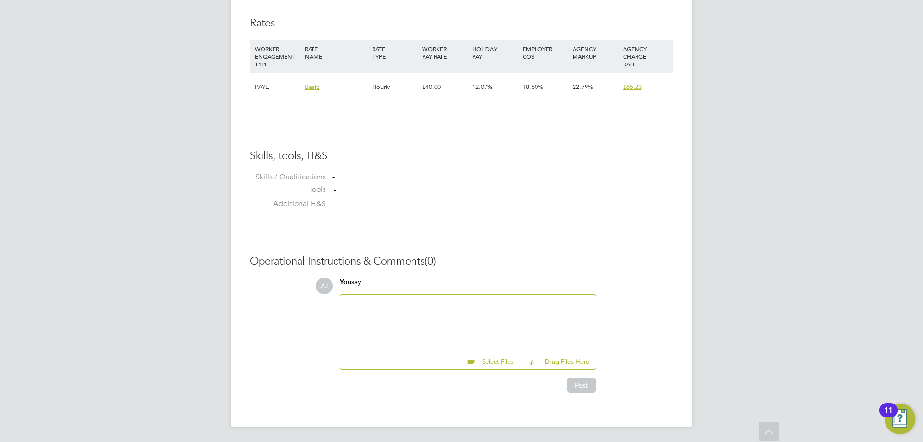
click at [504, 359] on input "file" at bounding box center [518, 359] width 144 height 13
type input "C:\fakepath\88316AJ-.pdf"
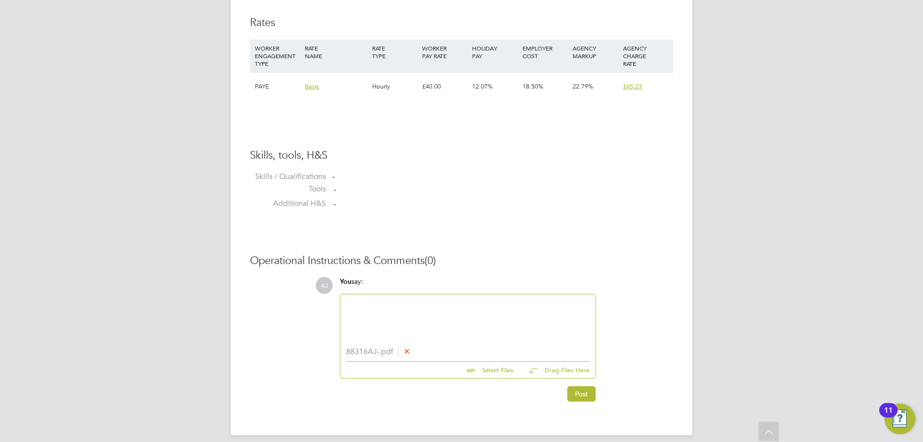
click at [451, 312] on div at bounding box center [468, 320] width 244 height 41
paste div
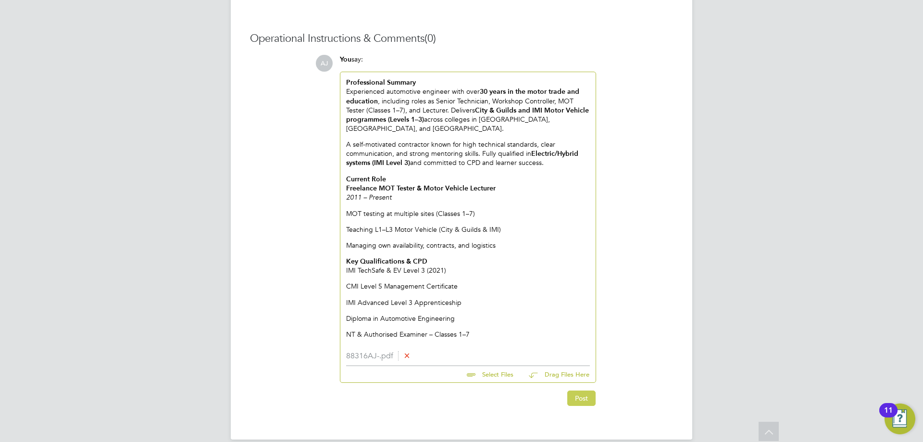
click at [579, 390] on button "Post" at bounding box center [581, 397] width 28 height 15
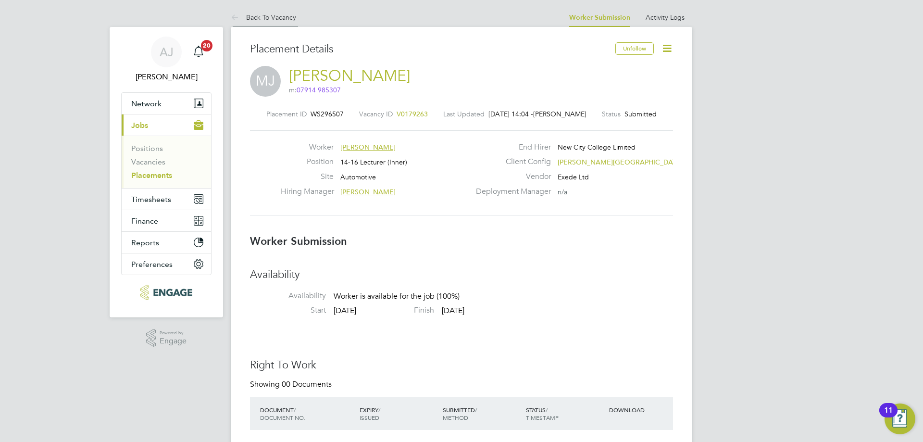
click at [257, 11] on li "Back To Vacancy" at bounding box center [263, 17] width 65 height 19
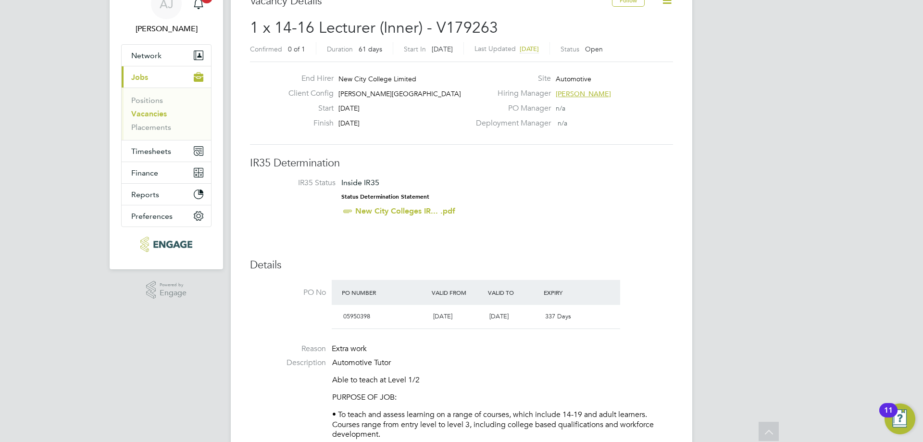
drag, startPoint x: 374, startPoint y: 122, endPoint x: 341, endPoint y: 104, distance: 38.1
click at [337, 102] on div "End Hirer New City College Limited Client Config [PERSON_NAME][GEOGRAPHIC_DATA]…" at bounding box center [375, 103] width 189 height 59
click at [459, 169] on h3 "IR35 Determination" at bounding box center [461, 163] width 423 height 14
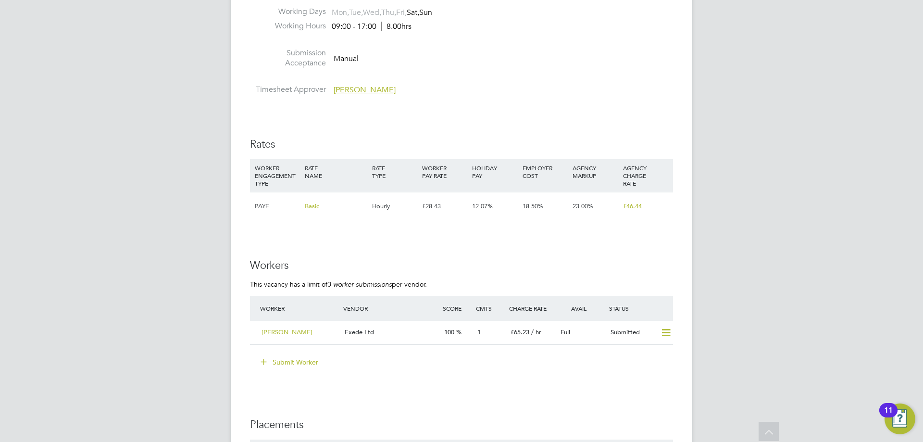
scroll to position [1586, 0]
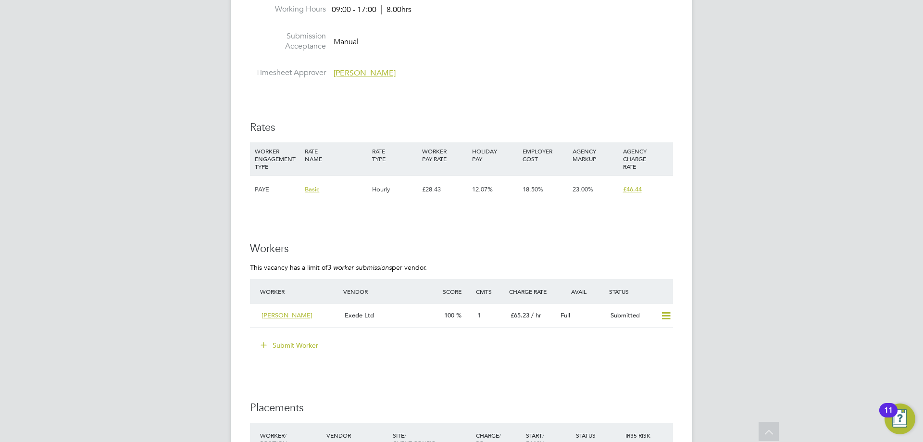
click at [287, 344] on button "Submit Worker" at bounding box center [290, 344] width 72 height 15
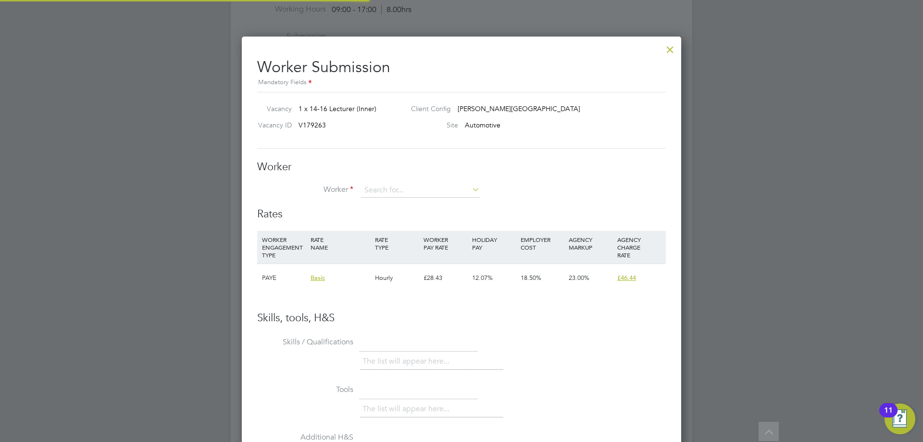
scroll to position [583, 440]
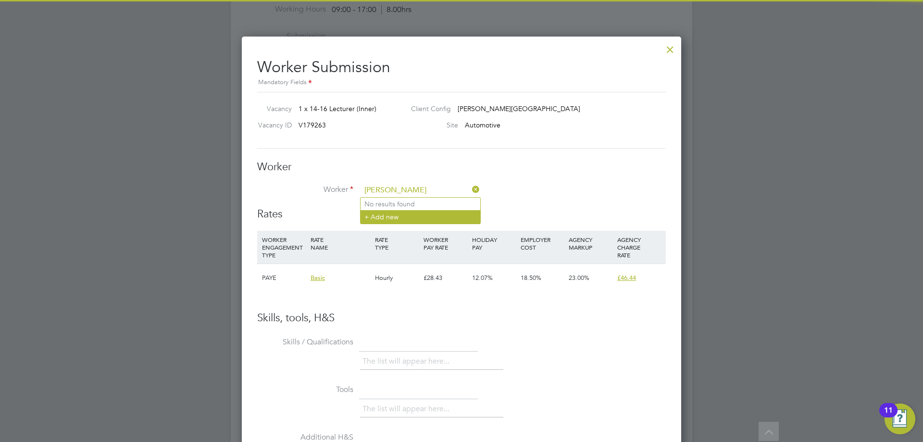
type input "[PERSON_NAME]"
click at [394, 218] on li "+ Add new" at bounding box center [420, 216] width 120 height 13
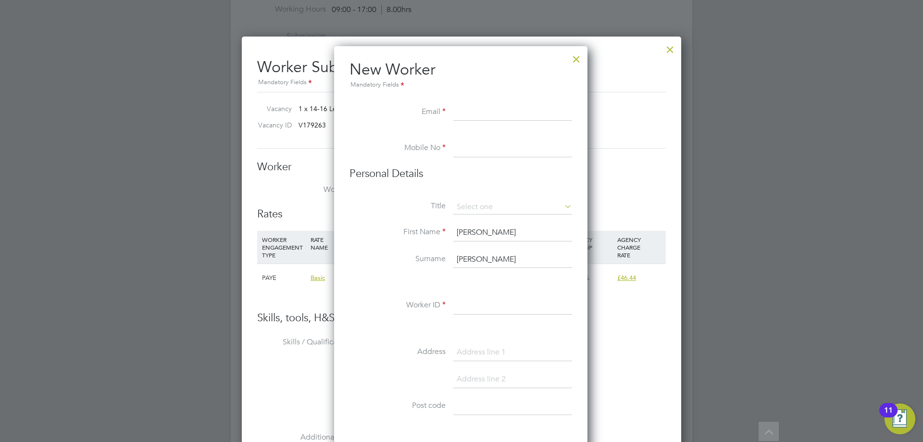
paste input "[EMAIL_ADDRESS][DOMAIN_NAME]"
type input "[EMAIL_ADDRESS][DOMAIN_NAME]"
click at [495, 154] on input at bounding box center [512, 148] width 119 height 17
paste input "7706792265"
click at [549, 148] on input "07706792265" at bounding box center [512, 148] width 119 height 17
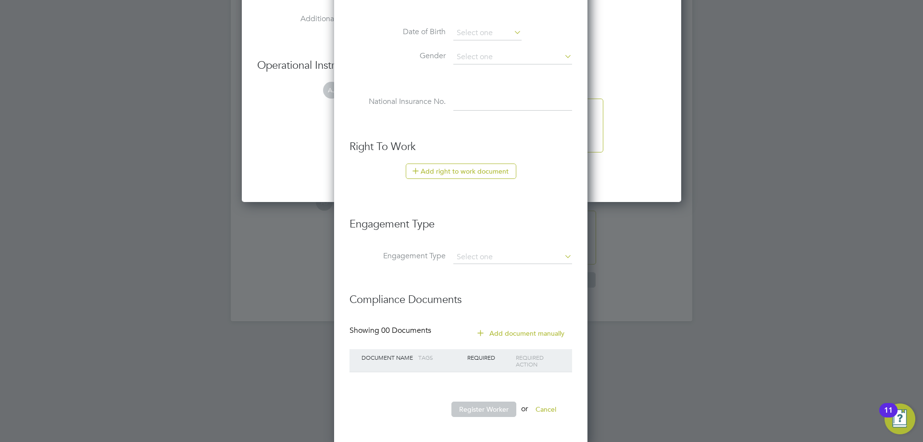
scroll to position [2008, 0]
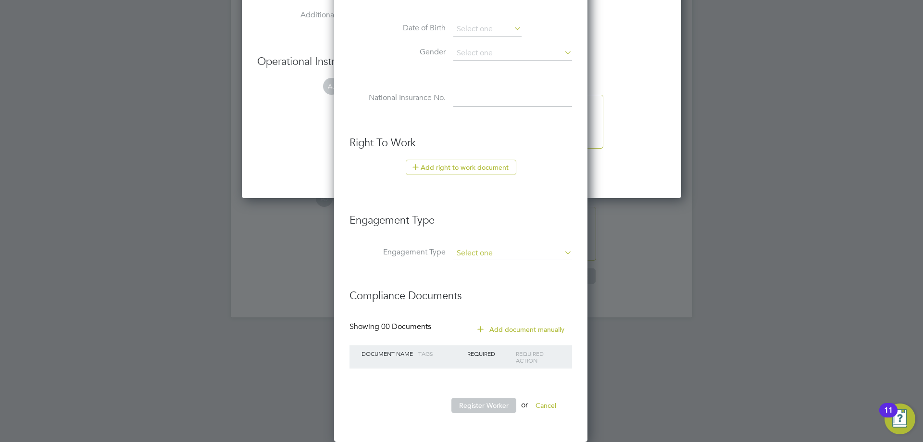
type input "07706792265"
click at [488, 250] on input at bounding box center [512, 253] width 119 height 13
click at [486, 278] on li "PAYE Direct" at bounding box center [513, 281] width 120 height 14
type input "PAYE Direct"
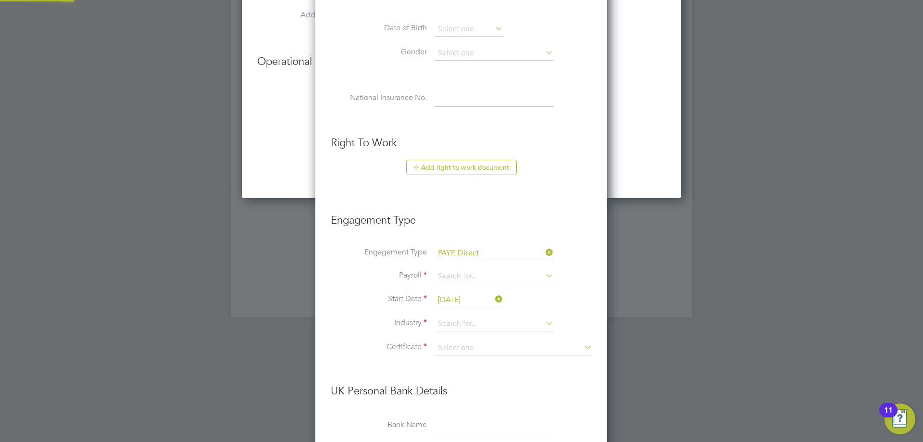
scroll to position [5, 5]
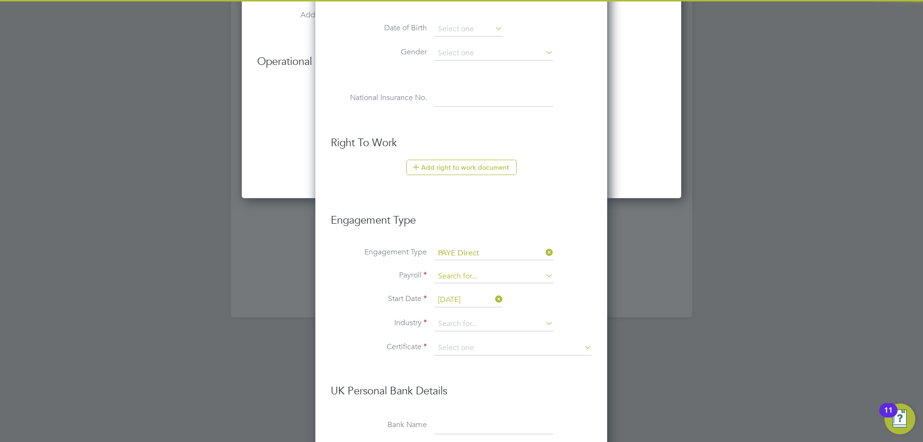
click at [478, 273] on input at bounding box center [493, 276] width 119 height 13
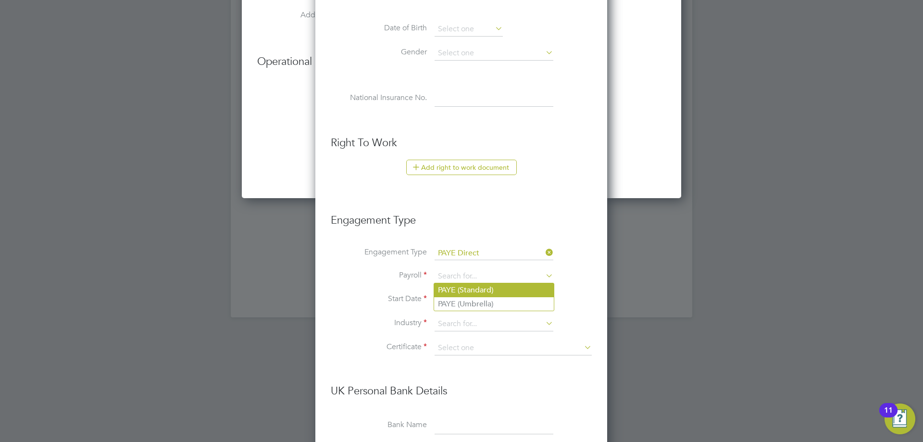
click at [477, 288] on li "PAYE (Standard)" at bounding box center [494, 290] width 120 height 14
type input "PAYE (Standard)"
click at [471, 322] on input at bounding box center [493, 324] width 119 height 14
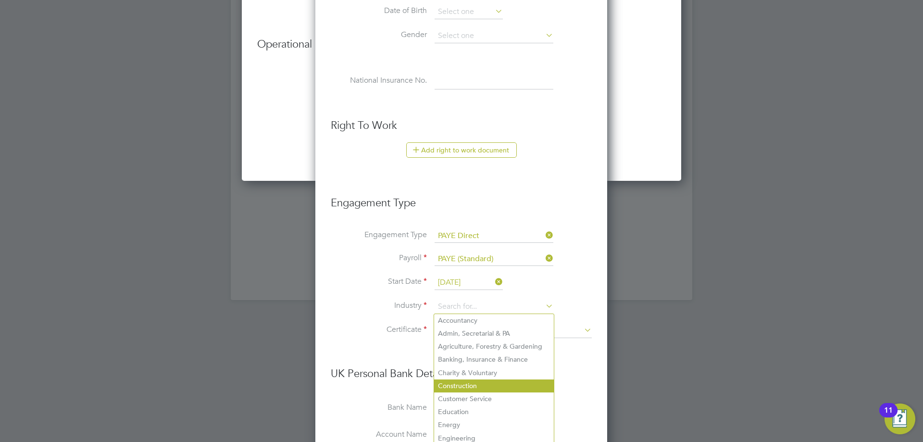
scroll to position [2056, 0]
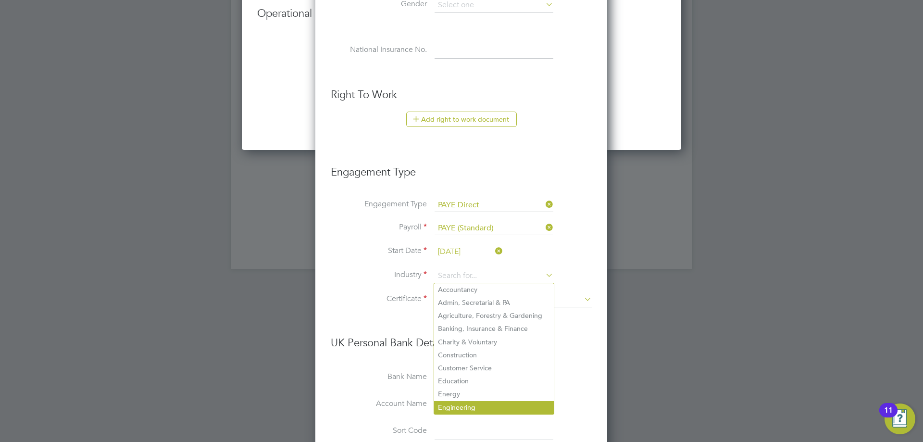
click at [473, 401] on li "Engineering" at bounding box center [494, 407] width 120 height 13
type input "Engineering"
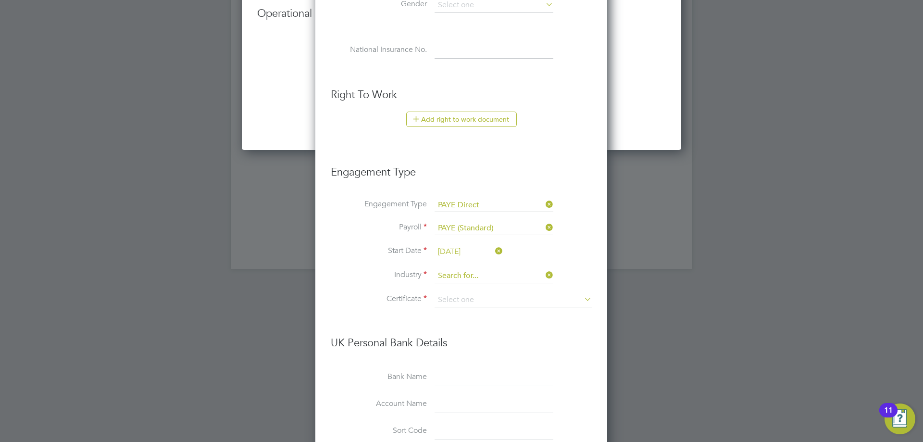
click at [482, 270] on input at bounding box center [493, 276] width 119 height 14
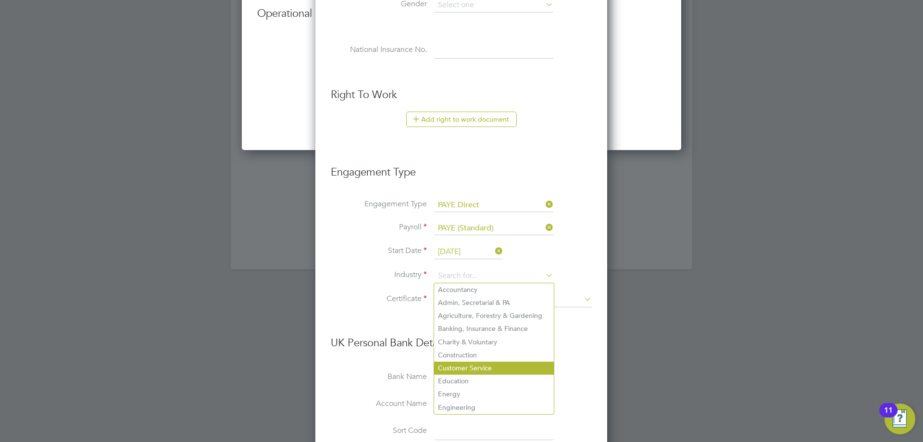
click at [466, 361] on li "Customer Service" at bounding box center [494, 367] width 120 height 13
type input "Customer Service"
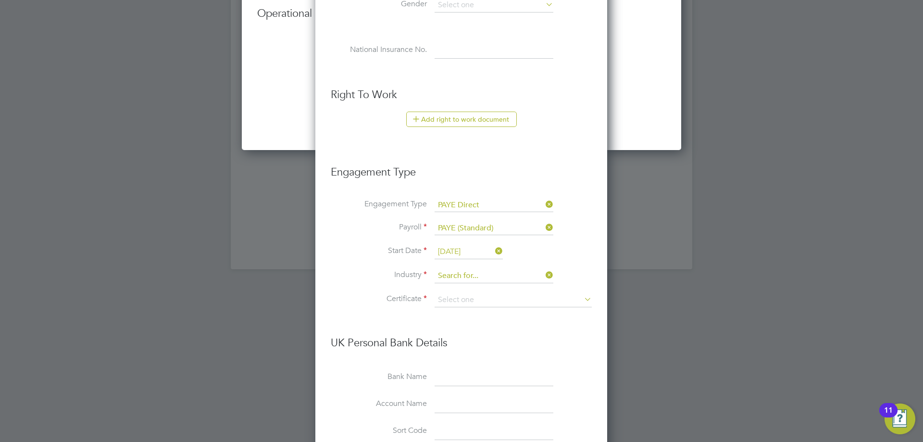
click at [468, 278] on input at bounding box center [493, 276] width 119 height 14
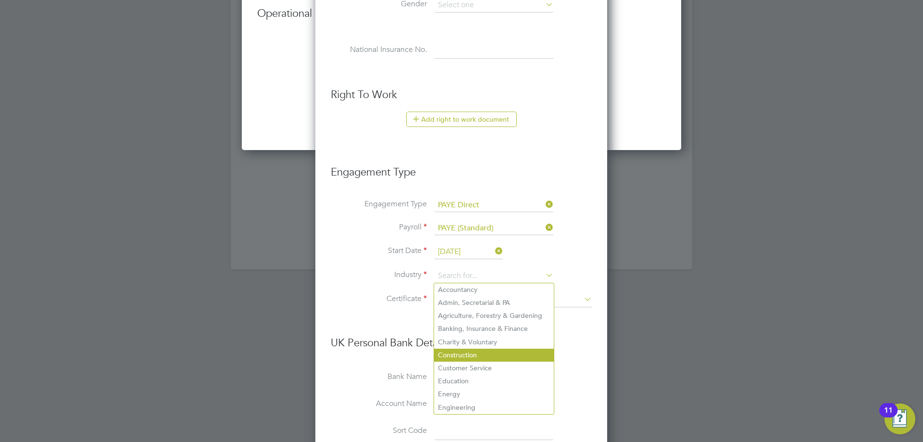
click at [462, 349] on li "Construction" at bounding box center [494, 354] width 120 height 13
type input "Construction"
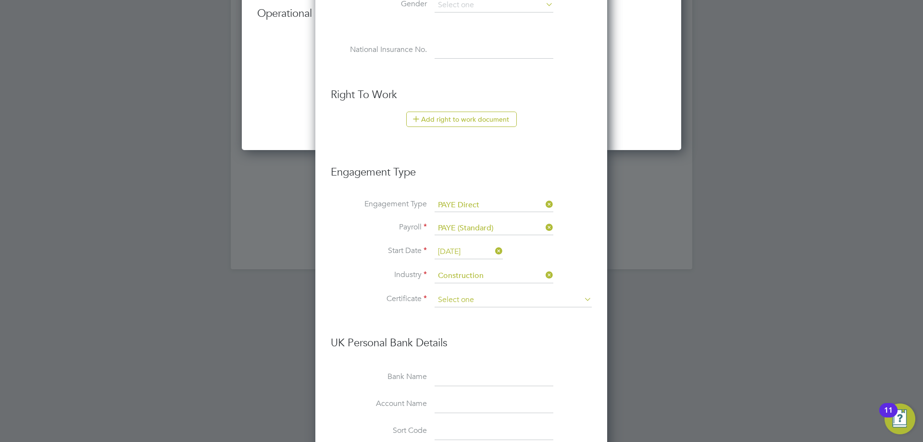
click at [466, 297] on input at bounding box center [512, 300] width 157 height 14
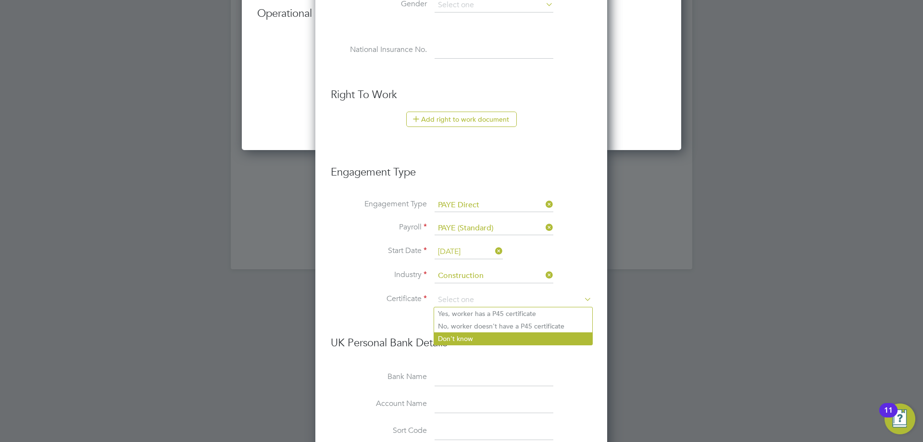
click at [476, 334] on li "Don't know" at bounding box center [513, 338] width 158 height 12
type input "Don't know"
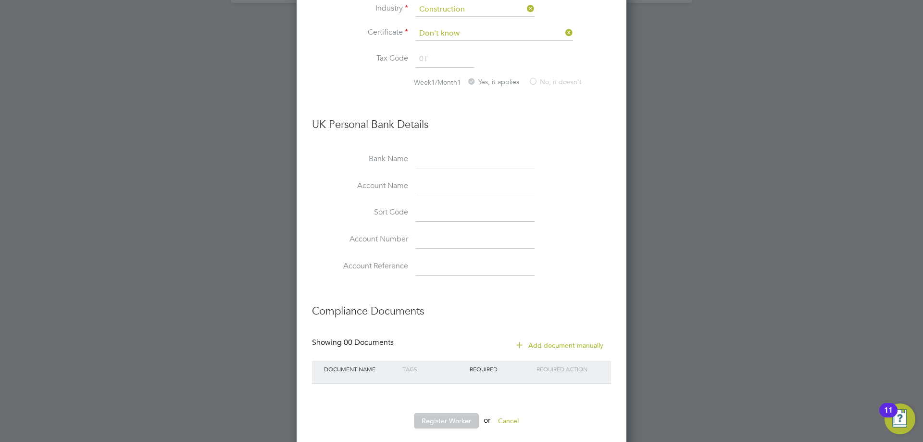
scroll to position [2337, 0]
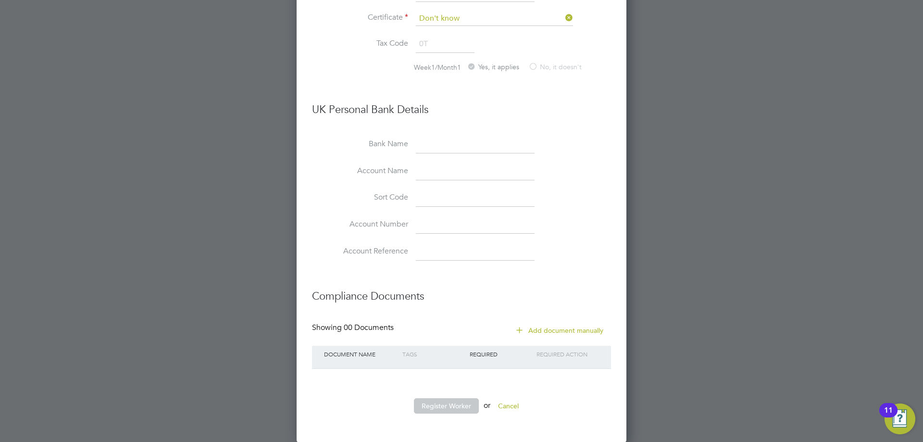
drag, startPoint x: 612, startPoint y: 236, endPoint x: 599, endPoint y: 231, distance: 14.0
click at [577, 224] on li "Account Number" at bounding box center [461, 229] width 299 height 27
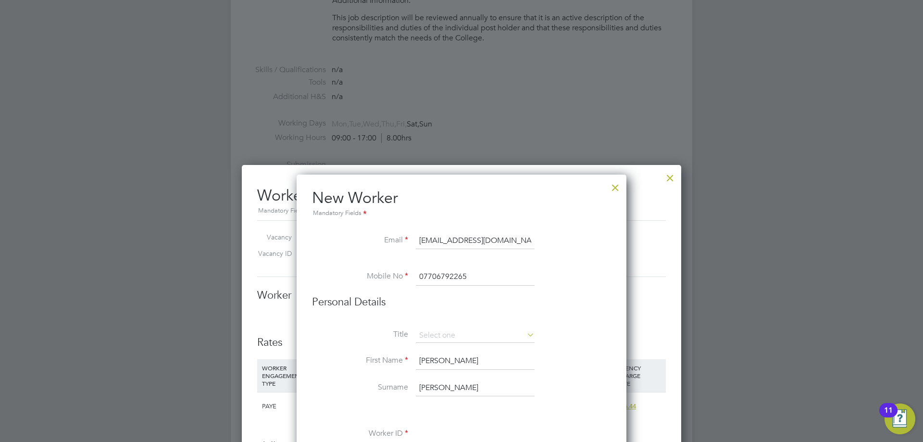
scroll to position [1664, 0]
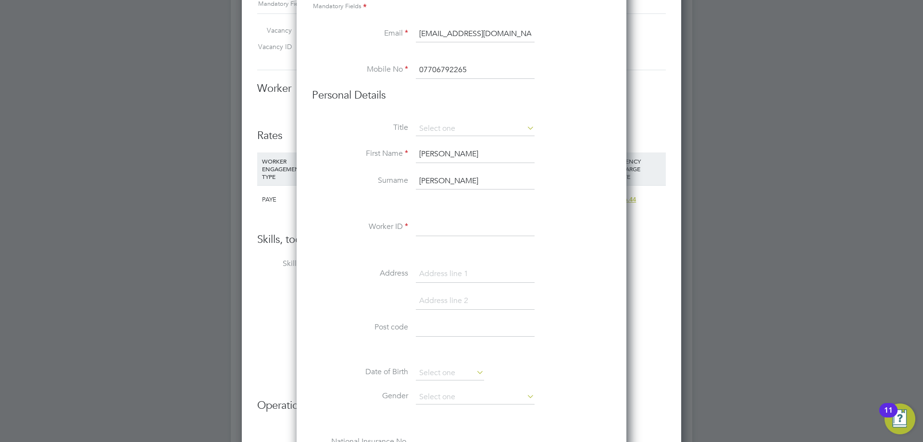
click at [427, 224] on input at bounding box center [475, 227] width 119 height 17
type input "97673"
drag, startPoint x: 568, startPoint y: 270, endPoint x: 558, endPoint y: 272, distance: 10.2
click at [567, 270] on li "Address" at bounding box center [461, 278] width 299 height 27
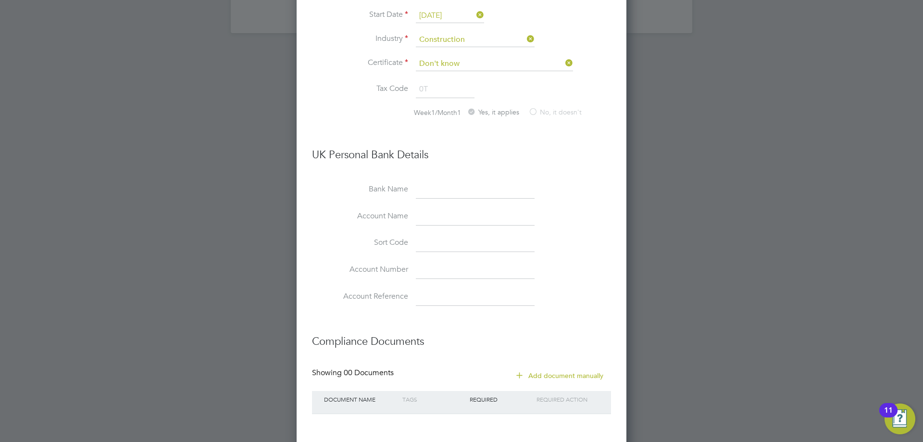
scroll to position [2337, 0]
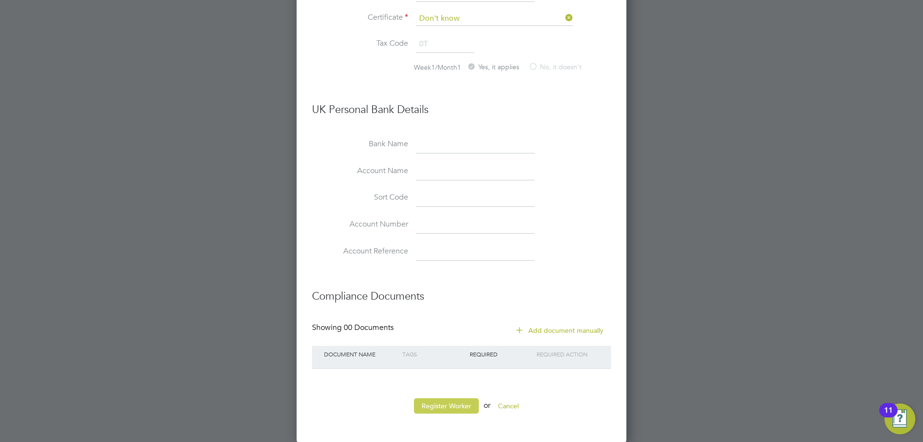
click at [453, 406] on button "Register Worker" at bounding box center [446, 405] width 65 height 15
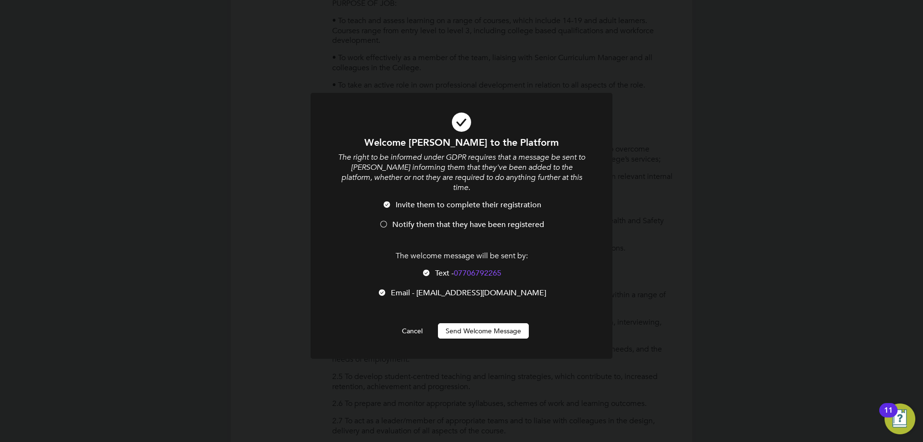
click at [488, 323] on button "Send Welcome Message" at bounding box center [483, 330] width 91 height 15
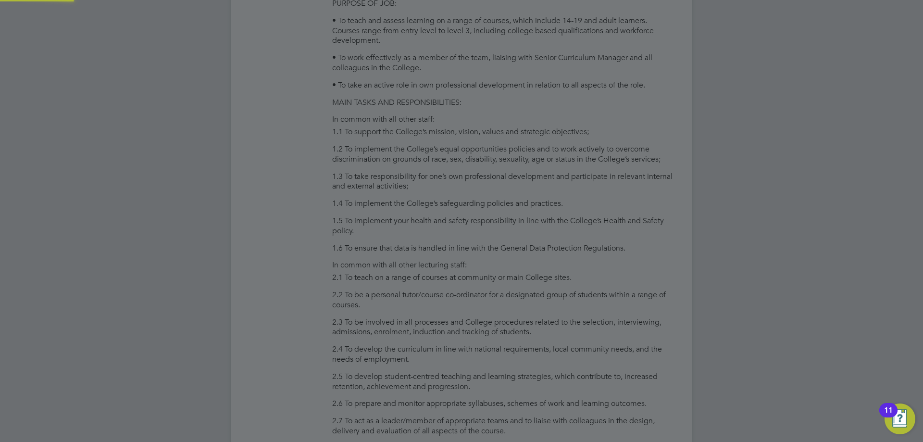
type input "[PERSON_NAME] (97673)"
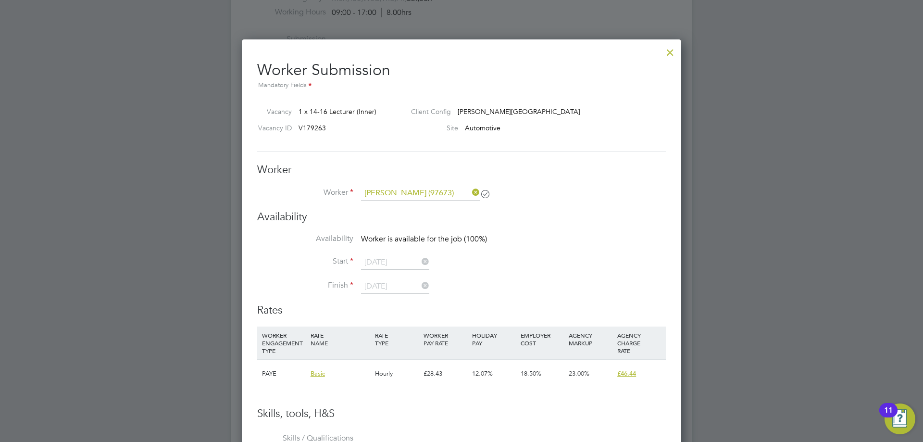
scroll to position [1513, 0]
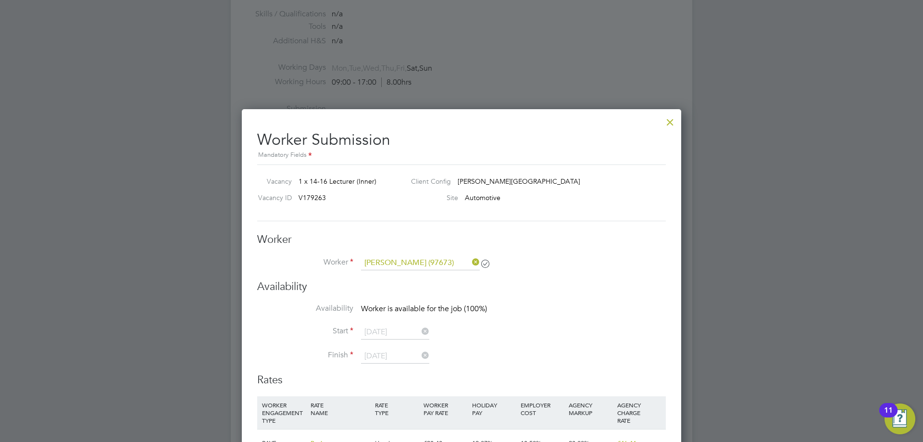
drag, startPoint x: 448, startPoint y: 295, endPoint x: 459, endPoint y: 285, distance: 14.3
click at [448, 294] on div "Availability Availability Worker is available for the job (100%) Start [DATE] F…" at bounding box center [461, 326] width 409 height 93
click at [667, 123] on div at bounding box center [669, 119] width 17 height 17
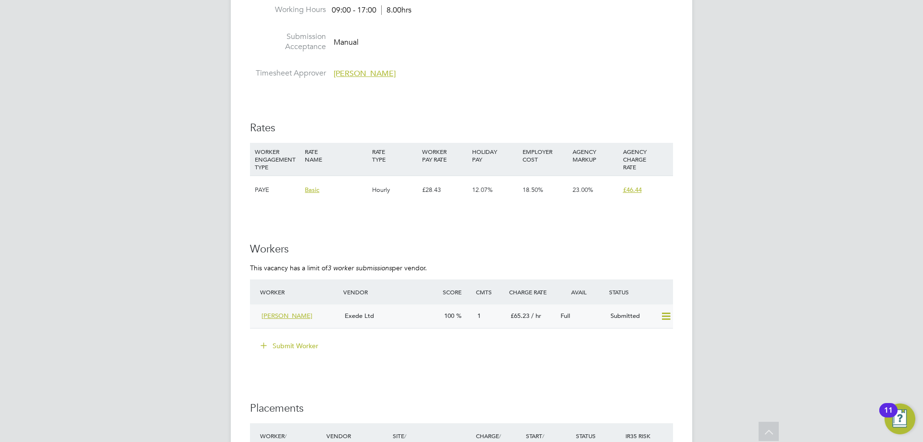
scroll to position [1586, 0]
click at [305, 346] on button "Submit Worker" at bounding box center [290, 344] width 72 height 15
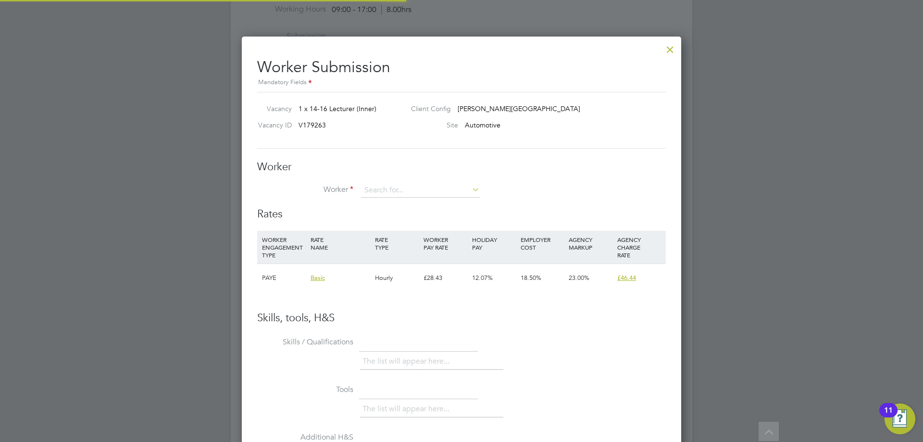
scroll to position [28, 65]
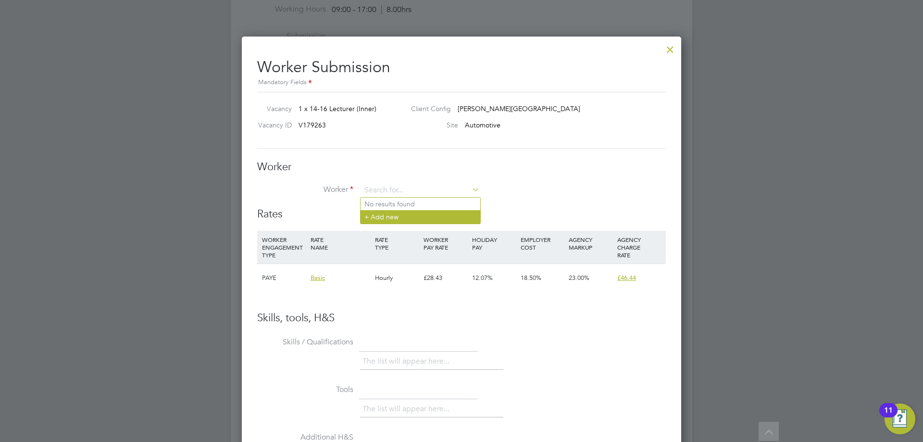
click at [401, 219] on li "+ Add new" at bounding box center [420, 216] width 120 height 13
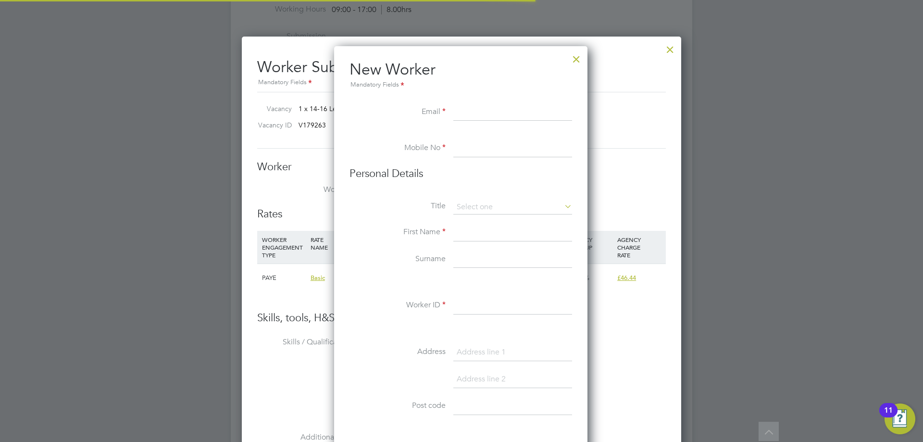
scroll to position [818, 255]
click at [580, 53] on div at bounding box center [576, 56] width 17 height 17
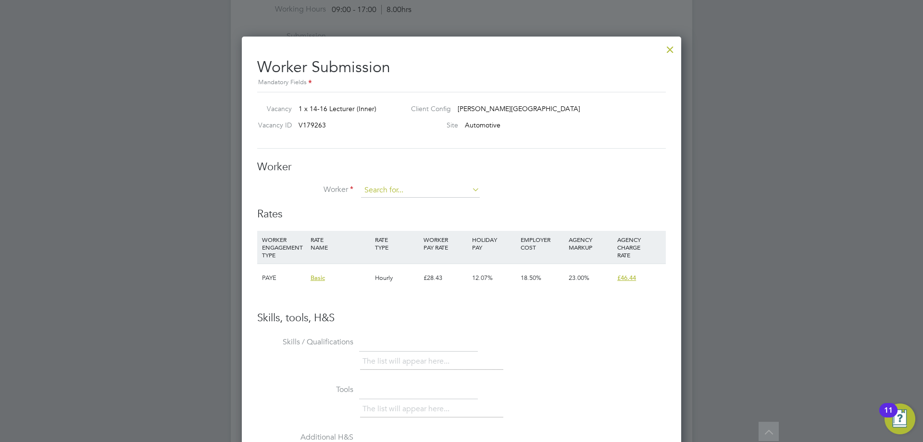
click at [383, 187] on input at bounding box center [420, 190] width 119 height 14
click at [400, 204] on li "[PERSON_NAME] (97673)" at bounding box center [432, 204] width 144 height 13
type input "[PERSON_NAME] (97673)"
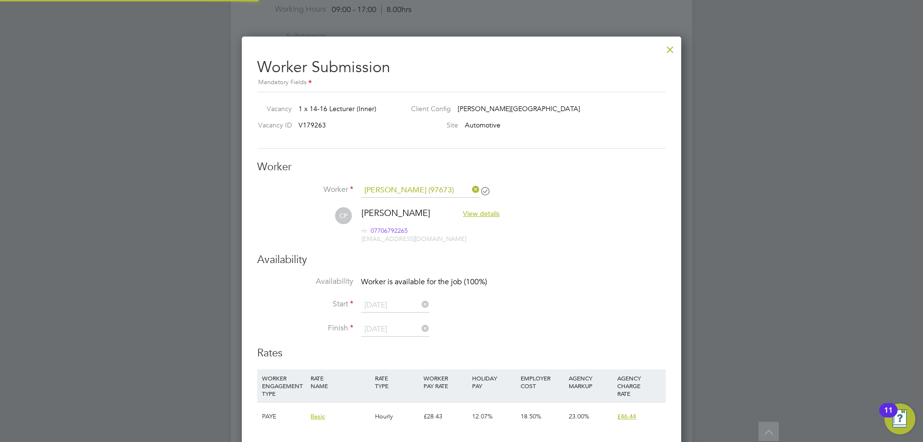
scroll to position [799, 440]
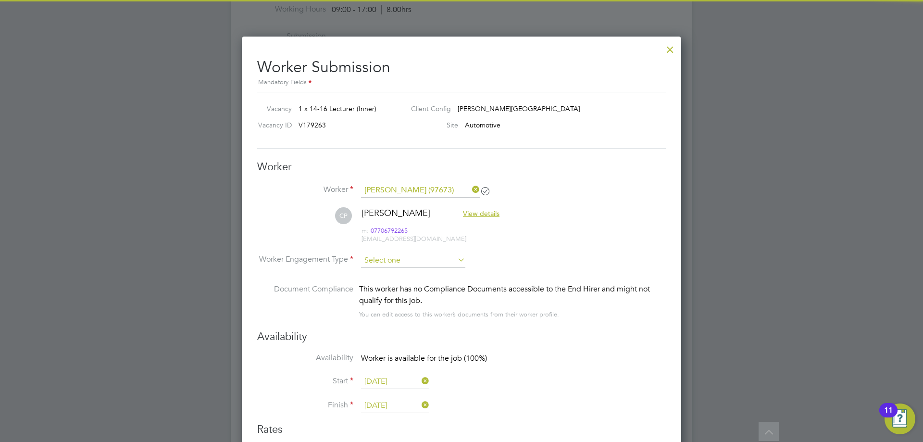
click at [411, 257] on input at bounding box center [413, 260] width 104 height 14
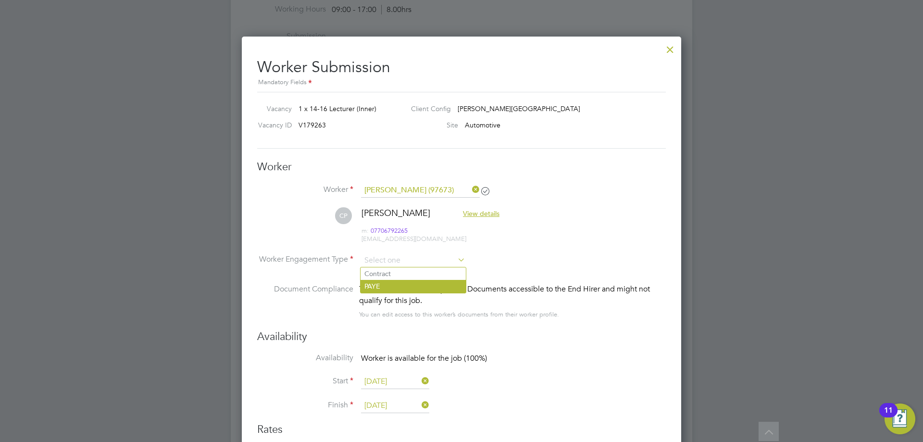
click at [398, 287] on li "PAYE" at bounding box center [412, 286] width 105 height 12
type input "PAYE"
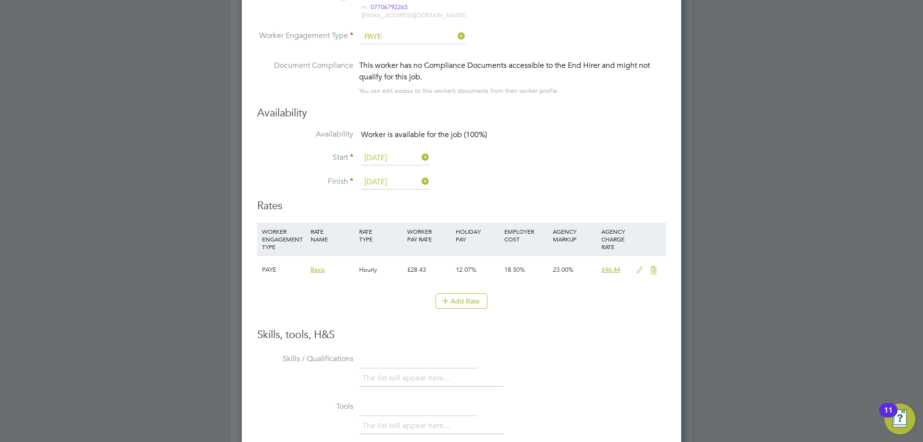
scroll to position [1826, 0]
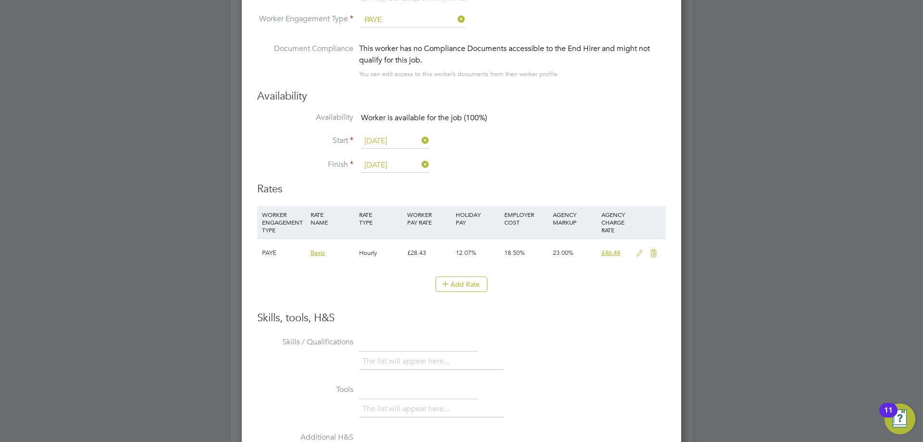
click at [635, 321] on h3 "Skills, tools, H&S" at bounding box center [461, 318] width 409 height 14
click at [639, 253] on icon at bounding box center [639, 253] width 12 height 8
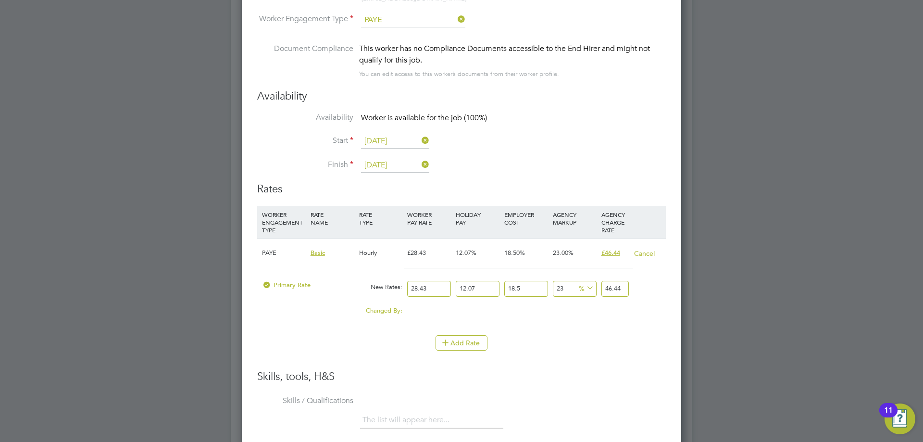
drag, startPoint x: 438, startPoint y: 288, endPoint x: 388, endPoint y: 287, distance: 50.0
click at [388, 287] on div "Primary Rate New Rates: 28.43 12.07 n/a 18.5 n/a 23 0 % 46.44" at bounding box center [461, 288] width 409 height 25
type input "4"
type input "6.53390514"
type input "40"
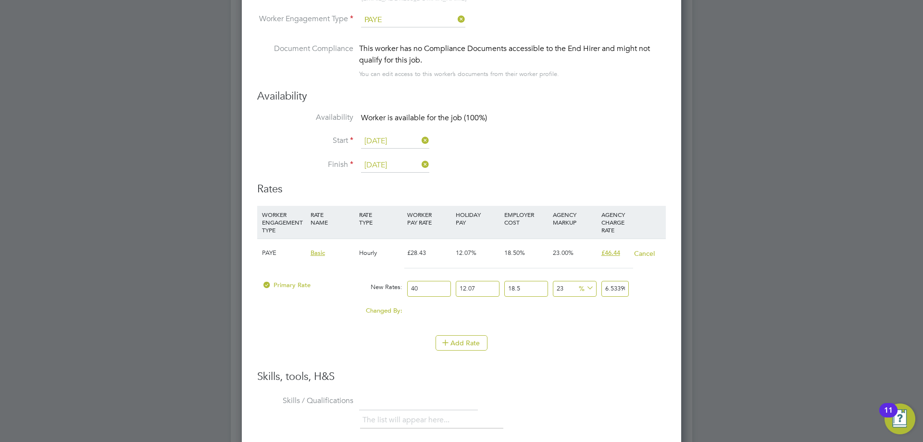
type input "65.3390514"
type input "40"
click at [630, 358] on li "WORKER ENGAGEMENT TYPE RATE NAME RATE TYPE WORKER PAY RATE HOLIDAY PAY EMPLOYER…" at bounding box center [461, 288] width 409 height 164
click at [563, 341] on div "Add Rate" at bounding box center [461, 342] width 409 height 15
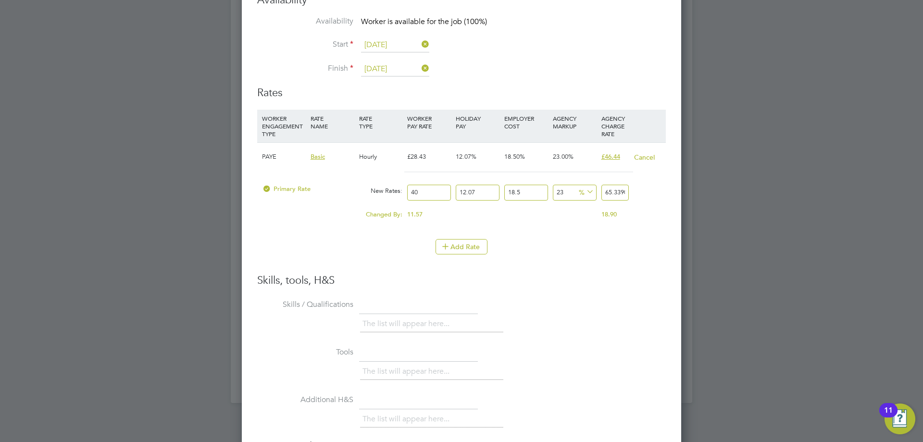
click at [646, 307] on li "Skills / Qualifications The list will appear here..." at bounding box center [461, 321] width 409 height 48
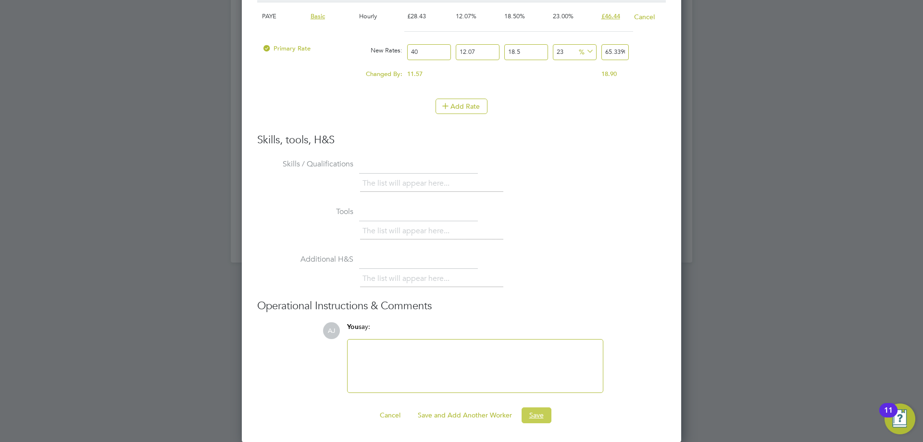
click at [535, 412] on button "Save" at bounding box center [536, 414] width 30 height 15
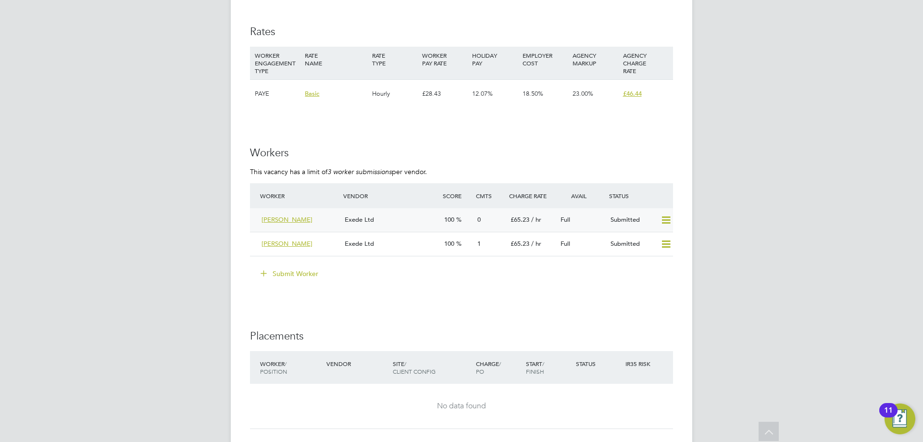
click at [384, 219] on div "Exede Ltd" at bounding box center [390, 220] width 99 height 16
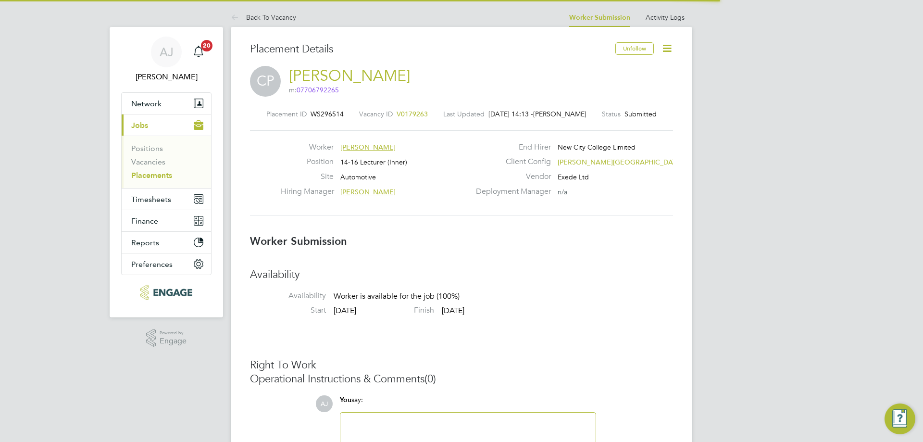
scroll to position [5, 5]
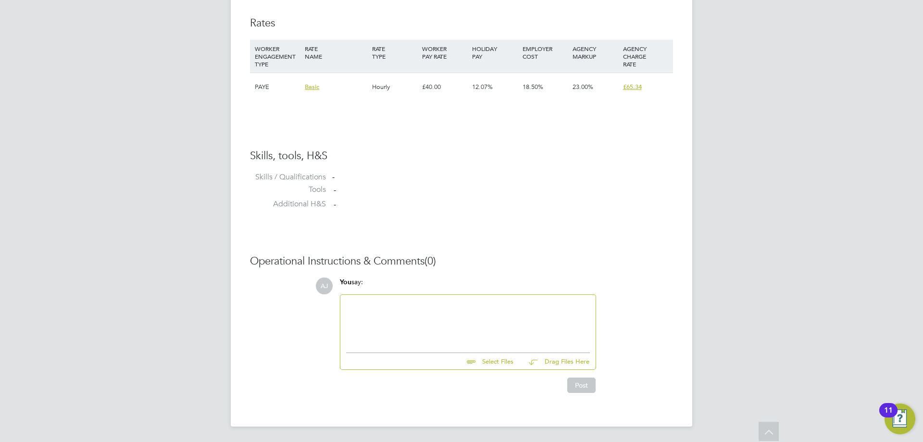
click at [499, 365] on input "file" at bounding box center [518, 359] width 144 height 13
type input "C:\fakepath\97673AJ (3).pdf"
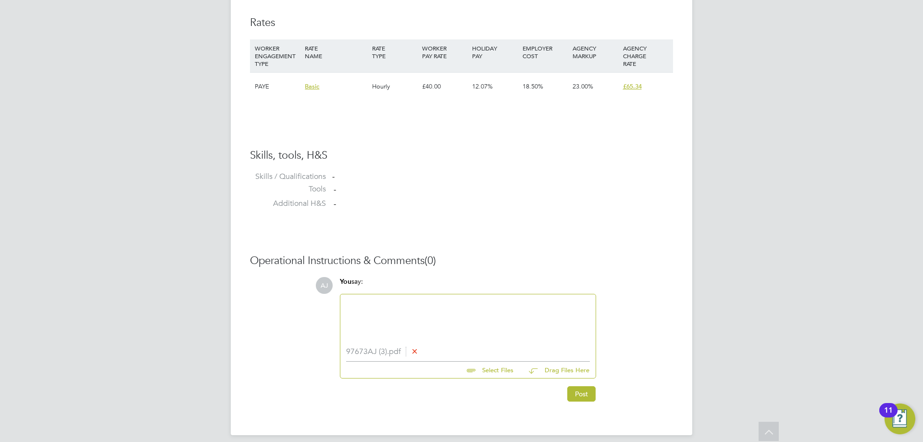
click at [424, 324] on div at bounding box center [468, 320] width 244 height 41
paste div
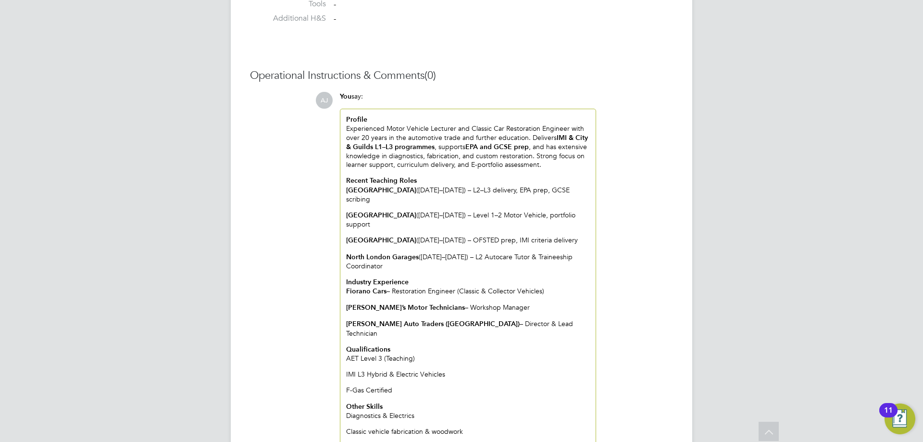
scroll to position [748, 0]
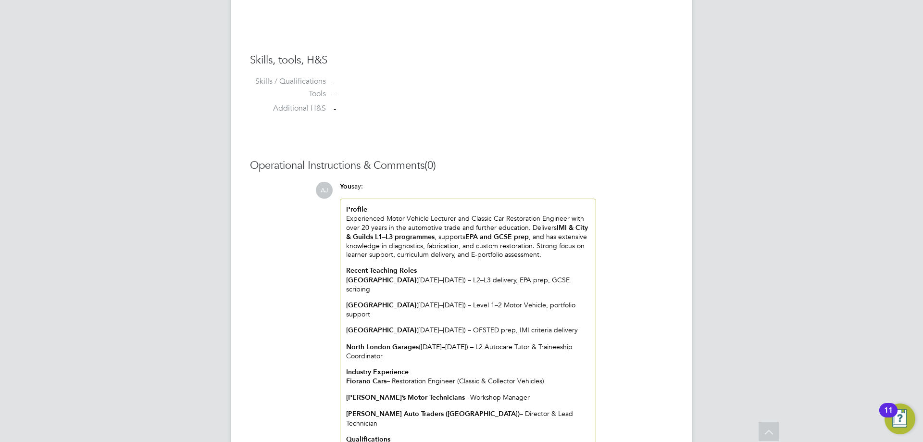
drag, startPoint x: 424, startPoint y: 343, endPoint x: 347, endPoint y: 275, distance: 102.1
click at [347, 275] on div "Profile Experienced Motor Vehicle Lecturer and Classic Car Restoration Engineer…" at bounding box center [468, 373] width 244 height 336
click at [430, 342] on p "North London Garages ([DATE]–[DATE]) – L2 Autocare Tutor & Traineeship Coordina…" at bounding box center [468, 351] width 244 height 18
click at [404, 288] on div "Profile Experienced Motor Vehicle Lecturer and Classic Car Restoration Engineer…" at bounding box center [468, 373] width 244 height 336
drag, startPoint x: 376, startPoint y: 277, endPoint x: 348, endPoint y: 277, distance: 27.9
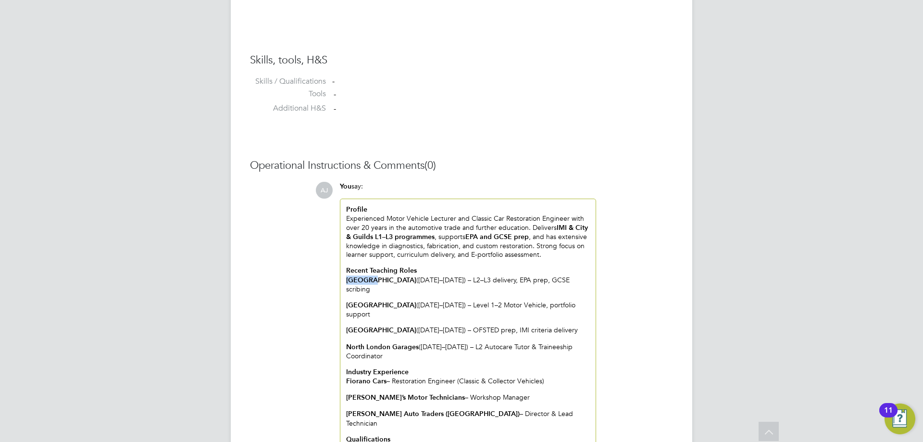
click at [348, 277] on strong "[GEOGRAPHIC_DATA]" at bounding box center [381, 280] width 70 height 8
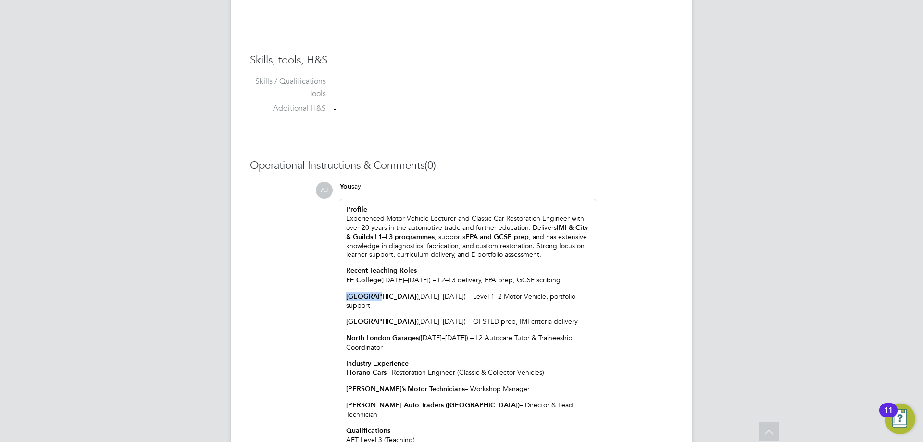
drag, startPoint x: 375, startPoint y: 294, endPoint x: 347, endPoint y: 295, distance: 27.9
click at [347, 295] on strong "[GEOGRAPHIC_DATA]" at bounding box center [381, 296] width 70 height 8
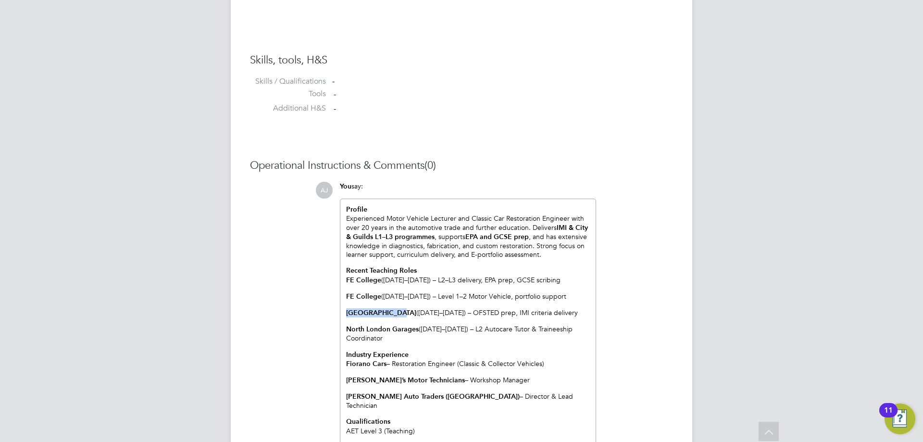
drag, startPoint x: 395, startPoint y: 309, endPoint x: 346, endPoint y: 308, distance: 49.0
click at [346, 309] on strong "[GEOGRAPHIC_DATA]" at bounding box center [381, 313] width 70 height 8
drag, startPoint x: 419, startPoint y: 325, endPoint x: 357, endPoint y: 324, distance: 61.5
click at [345, 322] on div "Profile Experienced Motor Vehicle Lecturer and Classic Car Restoration Engineer…" at bounding box center [467, 368] width 255 height 338
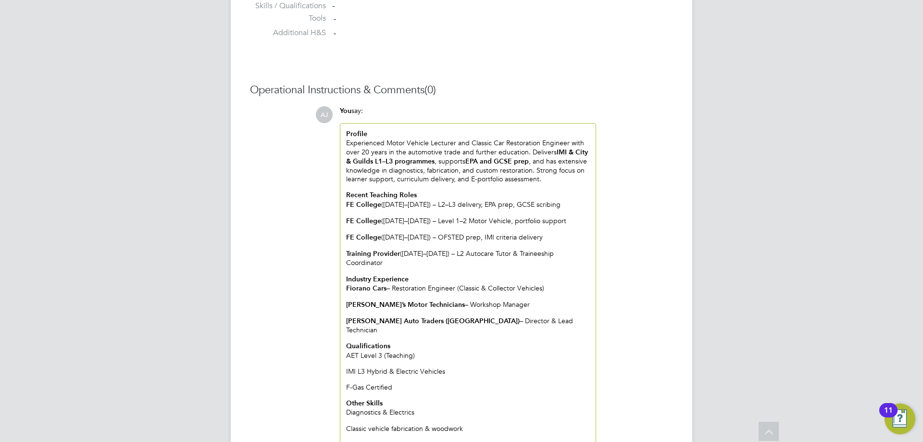
scroll to position [931, 0]
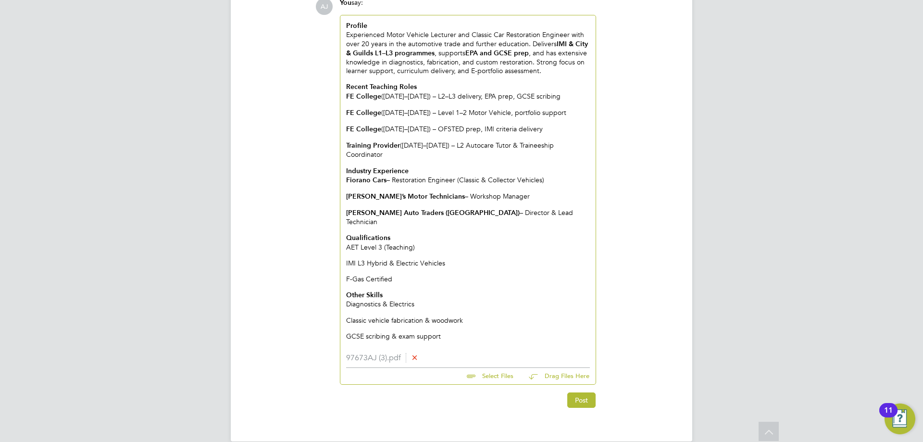
click at [504, 310] on div "Profile Experienced Motor Vehicle Lecturer and Classic Car Restoration Engineer…" at bounding box center [468, 180] width 244 height 319
drag, startPoint x: 449, startPoint y: 320, endPoint x: 310, endPoint y: 311, distance: 140.1
click at [310, 311] on div "Operational Instructions & Comments (0) AJ You say: Profile Experienced Motor V…" at bounding box center [461, 191] width 423 height 433
click at [582, 392] on button "Post" at bounding box center [581, 399] width 28 height 15
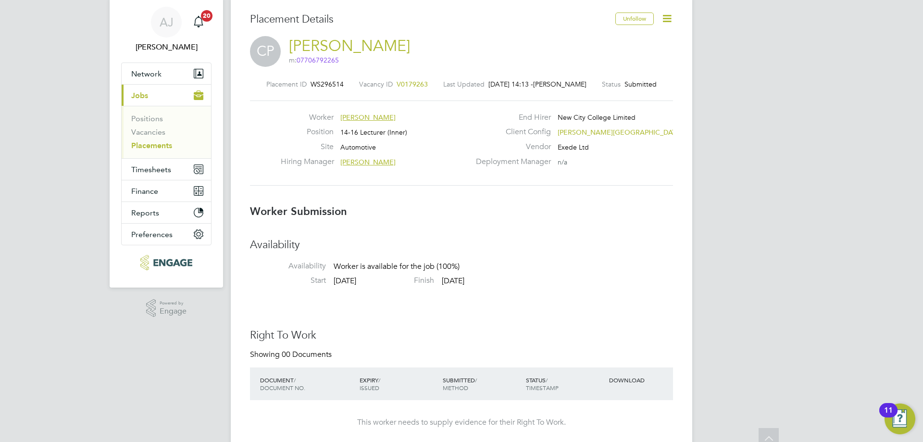
scroll to position [0, 0]
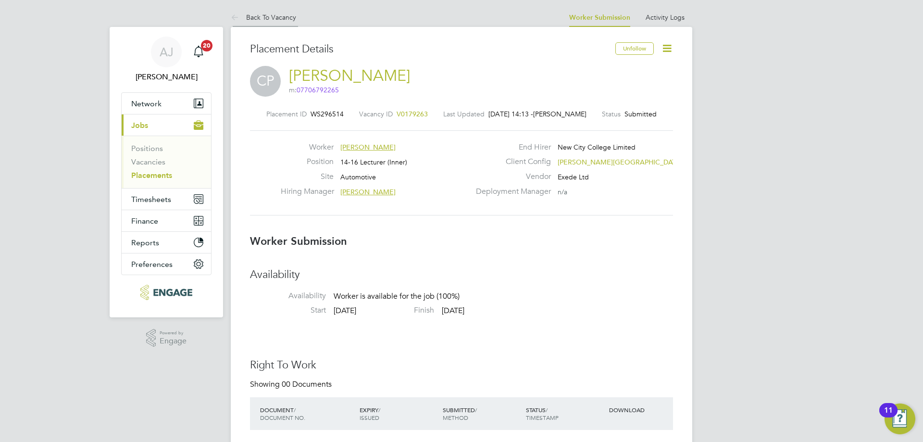
click at [246, 17] on link "Back To Vacancy" at bounding box center [263, 17] width 65 height 9
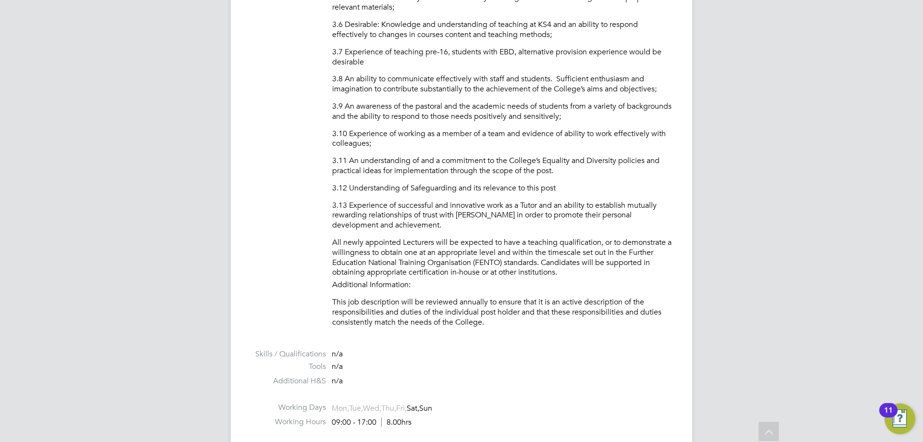
scroll to position [1105, 0]
